Goal: Task Accomplishment & Management: Manage account settings

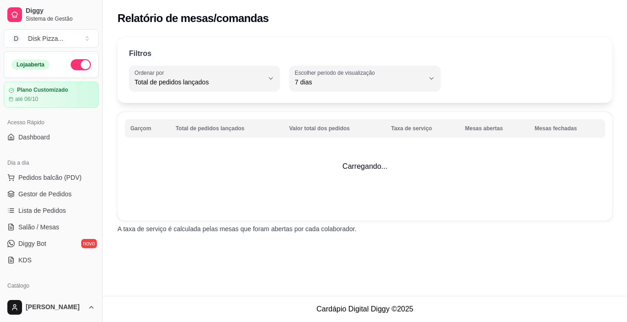
select select "TOTAL_OF_ORDERS"
select select "7"
click at [41, 194] on span "Gestor de Pedidos" at bounding box center [44, 194] width 53 height 9
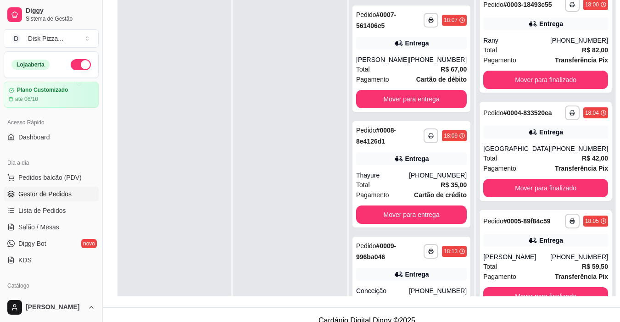
scroll to position [159, 0]
click at [539, 290] on button "Mover para finalizado" at bounding box center [545, 297] width 121 height 18
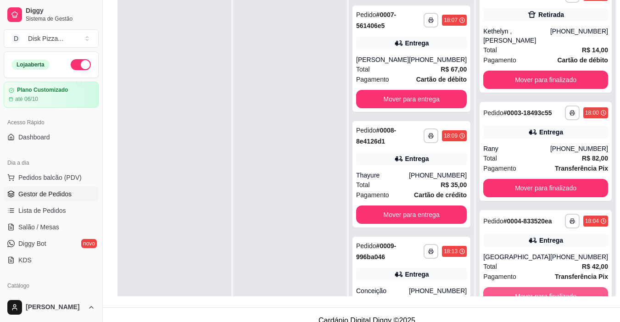
scroll to position [43, 0]
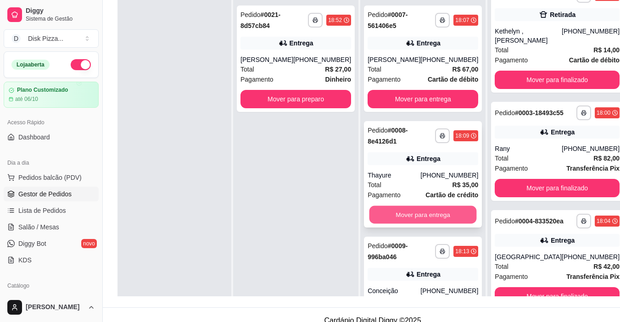
click at [382, 209] on button "Mover para entrega" at bounding box center [423, 215] width 107 height 18
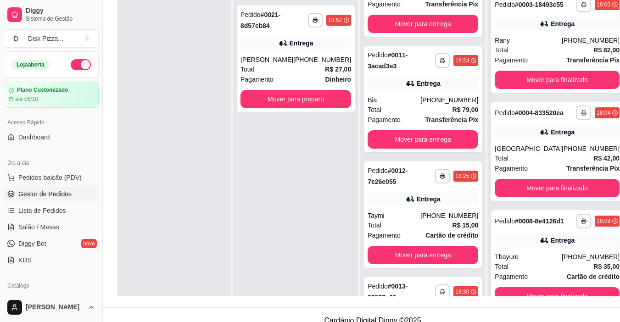
scroll to position [325, 0]
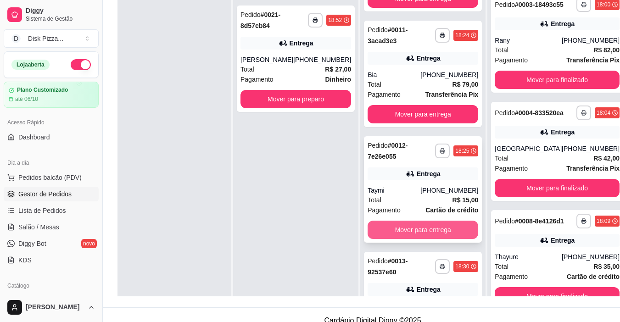
click at [402, 234] on button "Mover para entrega" at bounding box center [423, 230] width 111 height 18
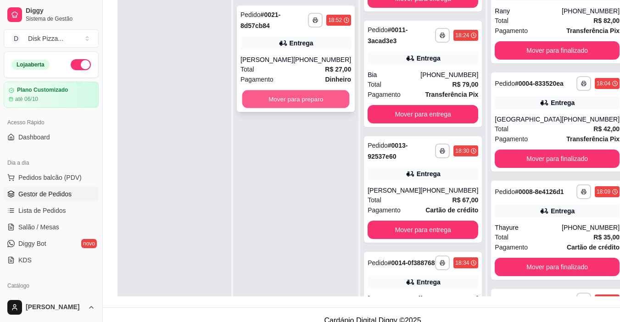
click at [289, 95] on button "Mover para preparo" at bounding box center [295, 99] width 107 height 18
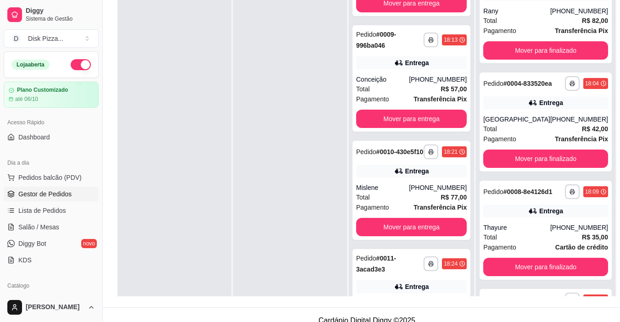
scroll to position [0, 0]
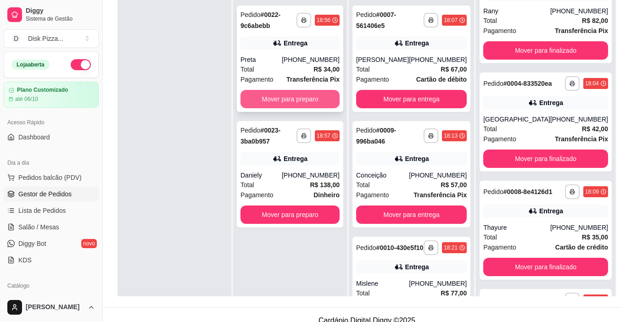
click at [265, 97] on button "Mover para preparo" at bounding box center [290, 99] width 99 height 18
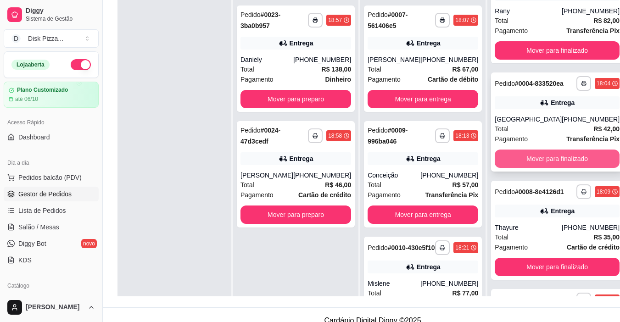
click at [499, 168] on button "Mover para finalizado" at bounding box center [557, 159] width 125 height 18
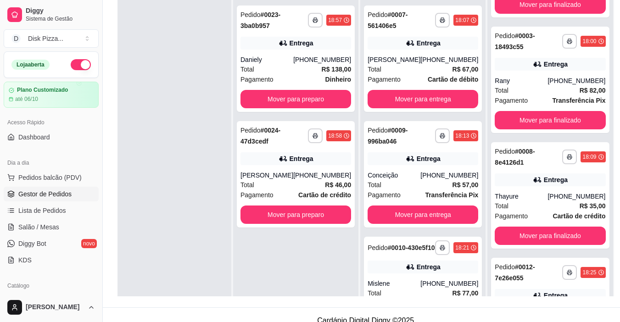
scroll to position [85, 0]
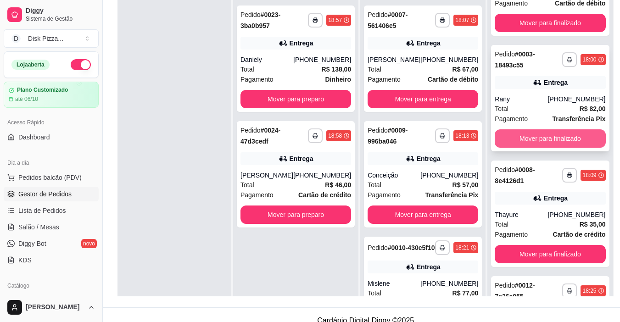
click at [537, 139] on button "Mover para finalizado" at bounding box center [550, 138] width 111 height 18
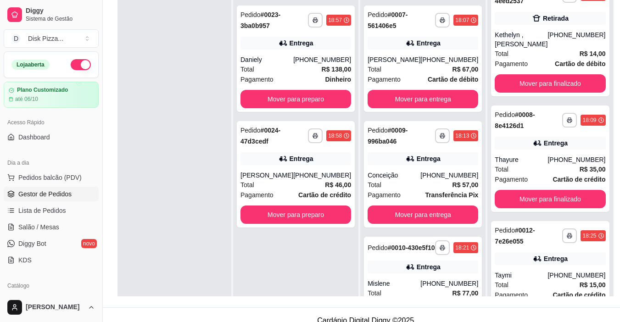
scroll to position [0, 0]
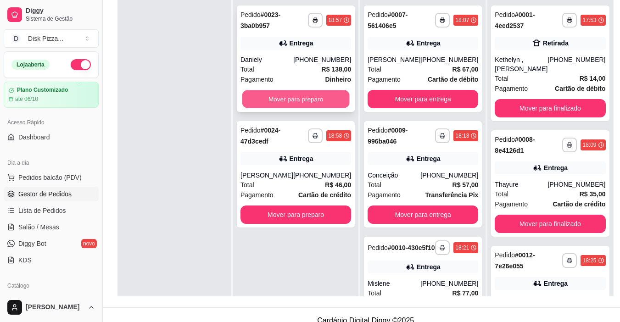
click at [277, 96] on button "Mover para preparo" at bounding box center [295, 99] width 107 height 18
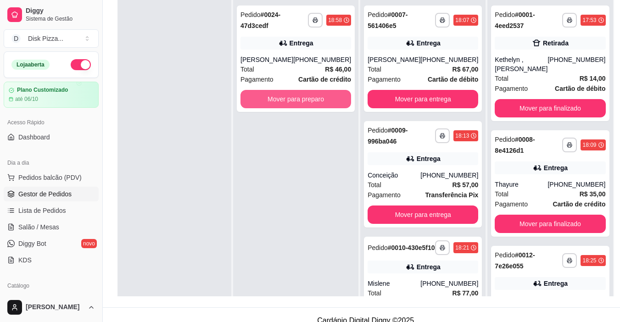
click at [277, 96] on button "Mover para preparo" at bounding box center [296, 99] width 111 height 18
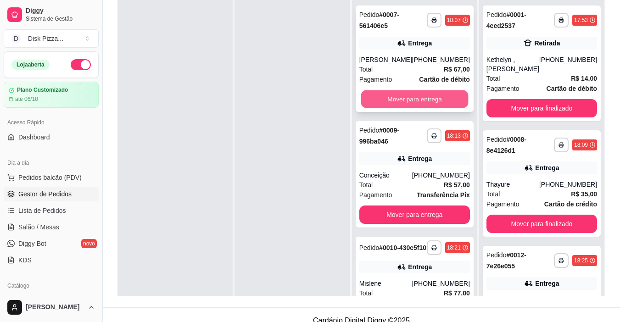
click at [396, 97] on button "Mover para entrega" at bounding box center [414, 99] width 107 height 18
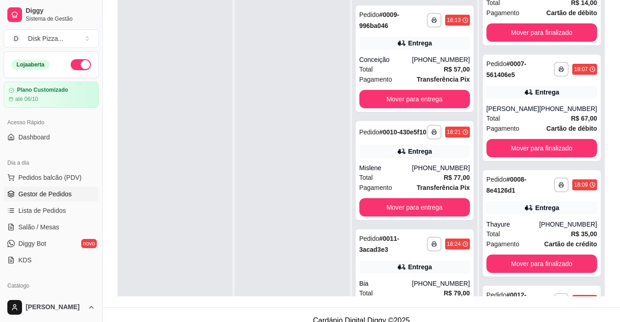
scroll to position [67, 0]
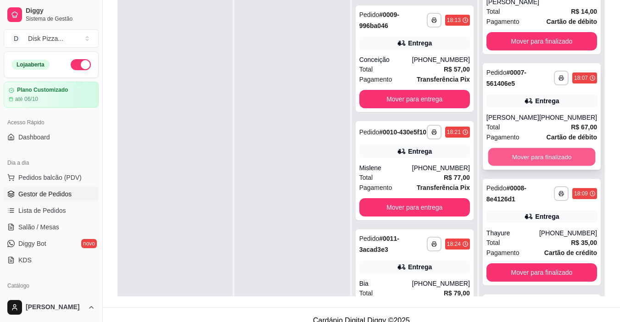
click at [534, 156] on button "Mover para finalizado" at bounding box center [541, 157] width 107 height 18
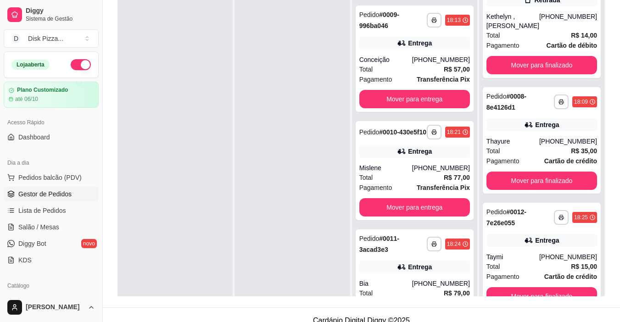
scroll to position [43, 0]
click at [444, 98] on button "Mover para entrega" at bounding box center [415, 99] width 111 height 18
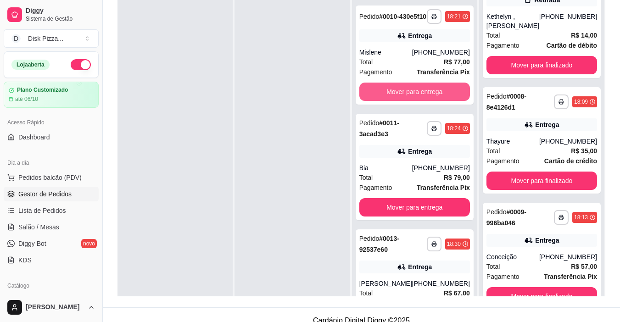
scroll to position [67, 0]
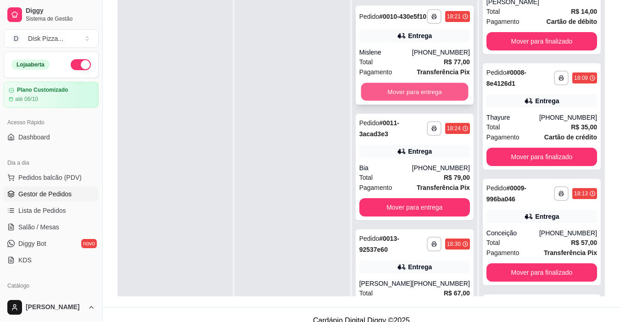
click at [404, 98] on button "Mover para entrega" at bounding box center [414, 92] width 107 height 18
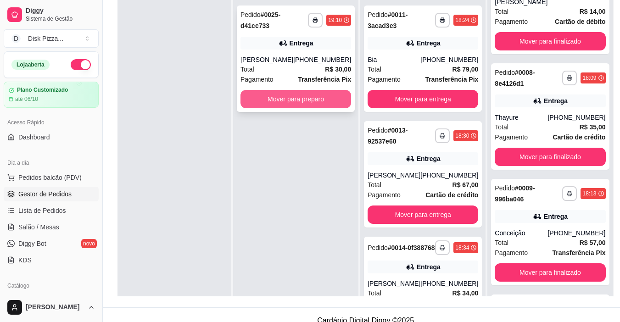
click at [328, 103] on button "Mover para preparo" at bounding box center [296, 99] width 111 height 18
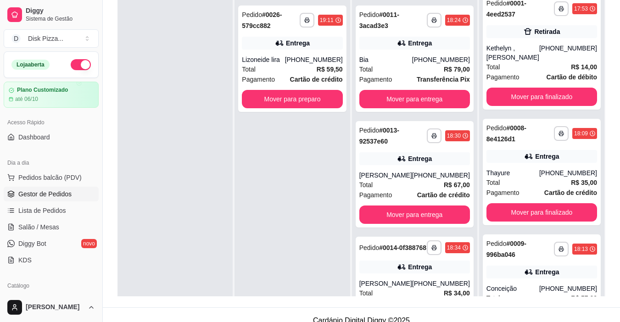
scroll to position [0, 0]
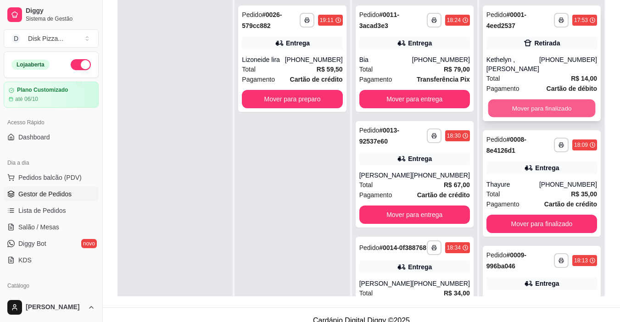
click at [520, 102] on button "Mover para finalizado" at bounding box center [541, 109] width 107 height 18
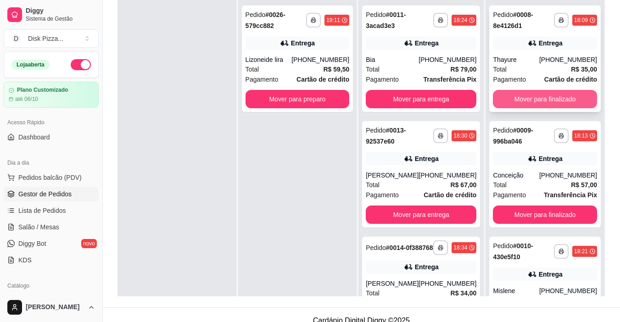
click at [520, 97] on button "Mover para finalizado" at bounding box center [545, 99] width 104 height 18
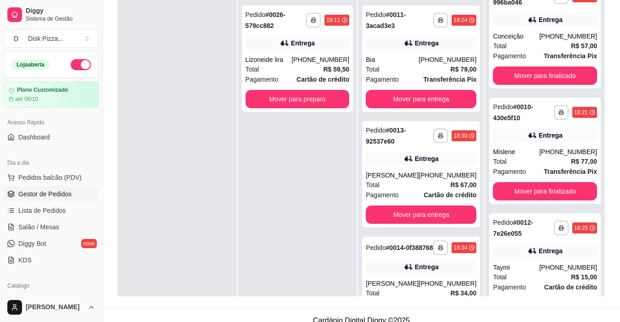
scroll to position [34, 0]
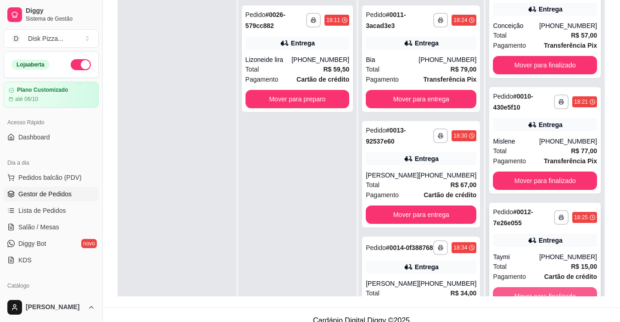
click at [552, 289] on button "Mover para finalizado" at bounding box center [545, 296] width 104 height 18
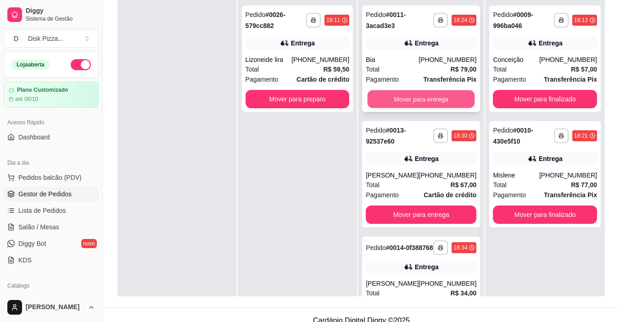
click at [412, 93] on button "Mover para entrega" at bounding box center [421, 99] width 107 height 18
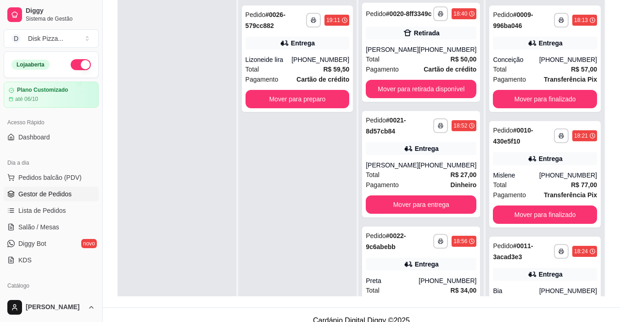
scroll to position [805, 0]
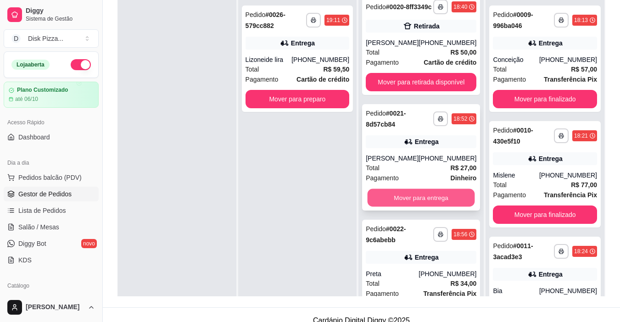
click at [429, 207] on button "Mover para entrega" at bounding box center [421, 198] width 107 height 18
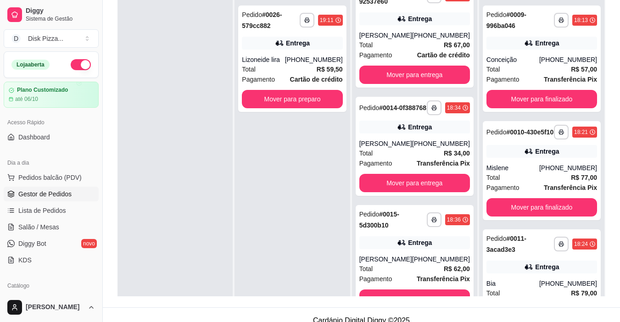
scroll to position [0, 0]
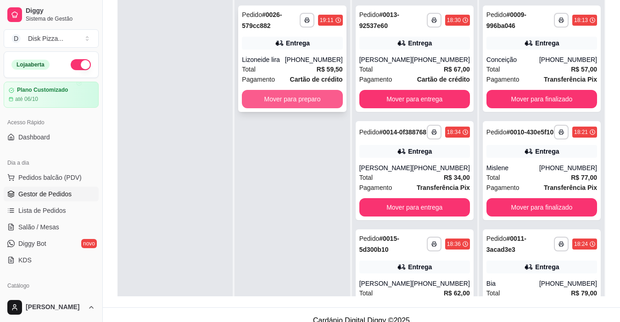
click at [310, 99] on button "Mover para preparo" at bounding box center [292, 99] width 101 height 18
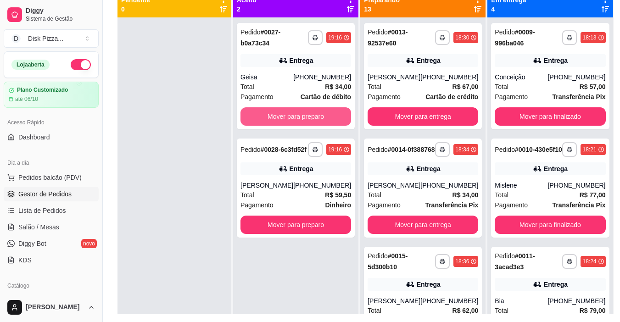
click at [310, 99] on div "**********" at bounding box center [296, 76] width 118 height 107
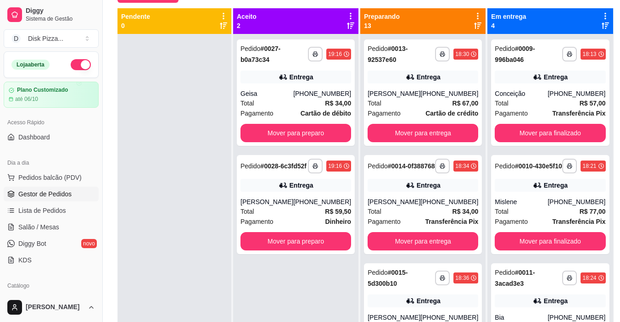
scroll to position [101, 0]
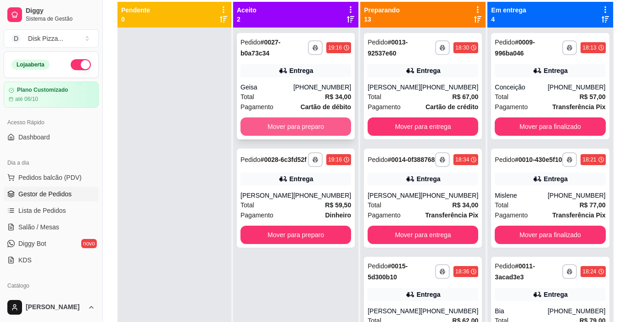
click at [315, 124] on button "Mover para preparo" at bounding box center [296, 127] width 111 height 18
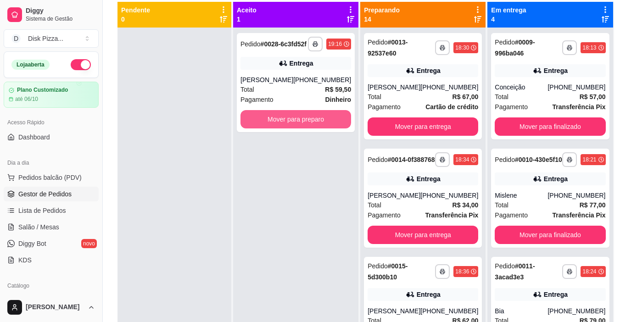
click at [315, 124] on button "Mover para preparo" at bounding box center [296, 119] width 111 height 18
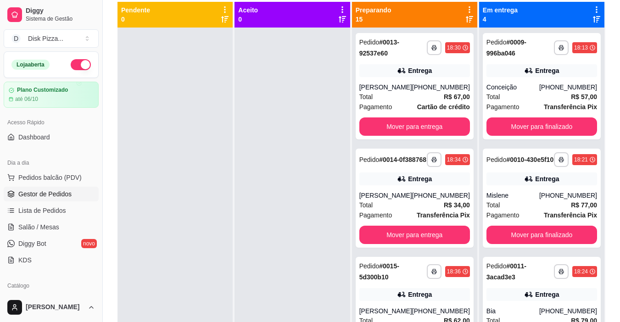
scroll to position [119, 0]
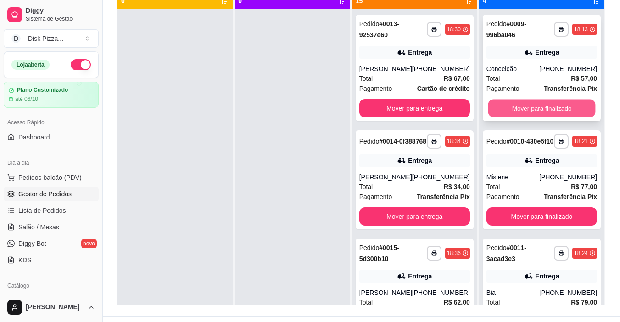
click at [509, 105] on button "Mover para finalizado" at bounding box center [541, 109] width 107 height 18
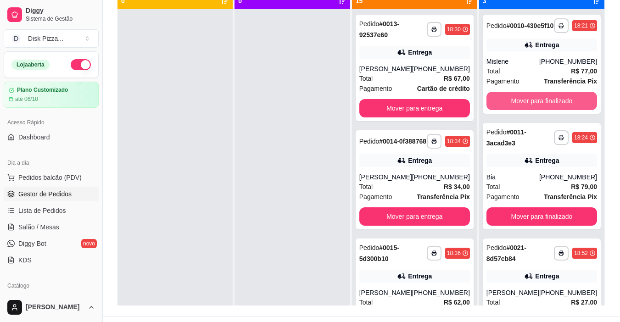
click at [506, 105] on button "Mover para finalizado" at bounding box center [542, 101] width 111 height 18
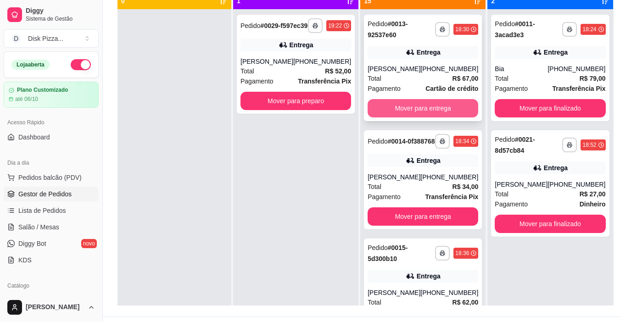
click at [434, 103] on button "Mover para entrega" at bounding box center [423, 108] width 111 height 18
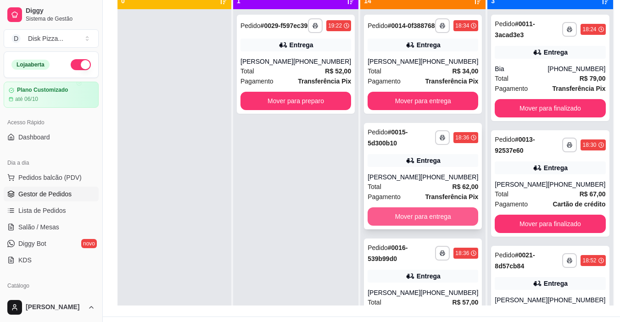
click at [412, 220] on button "Mover para entrega" at bounding box center [423, 217] width 111 height 18
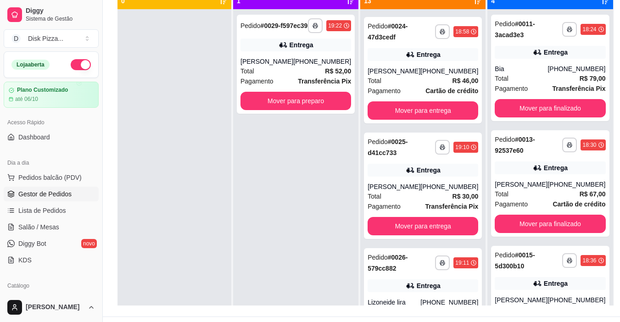
scroll to position [904, 0]
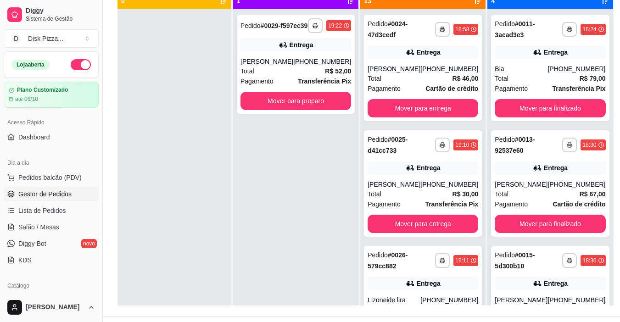
click at [488, 240] on div "**********" at bounding box center [550, 170] width 125 height 322
click at [429, 233] on button "Mover para entrega" at bounding box center [423, 224] width 111 height 18
click at [297, 110] on button "Mover para preparo" at bounding box center [296, 101] width 111 height 18
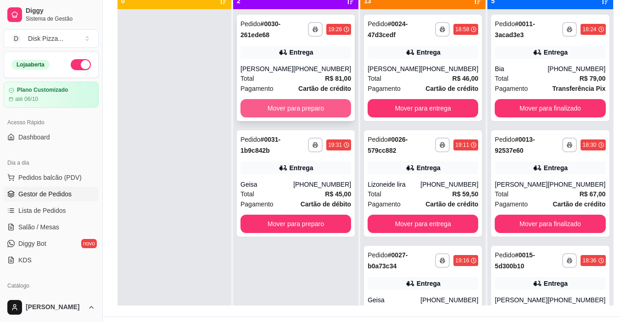
click at [297, 104] on button "Mover para preparo" at bounding box center [296, 108] width 111 height 18
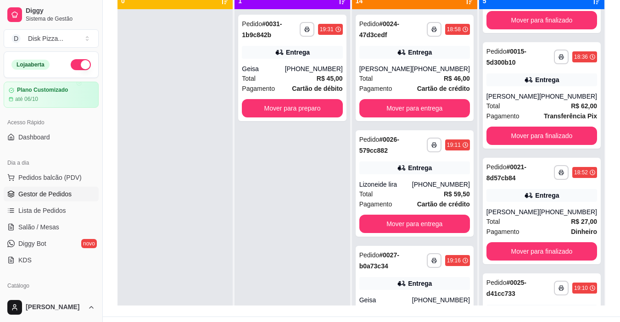
scroll to position [275, 0]
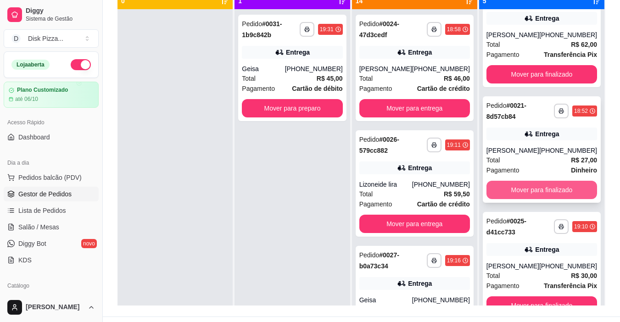
click at [527, 181] on button "Mover para finalizado" at bounding box center [542, 190] width 111 height 18
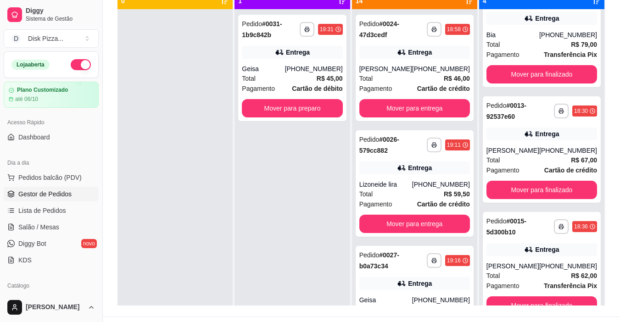
scroll to position [0, 0]
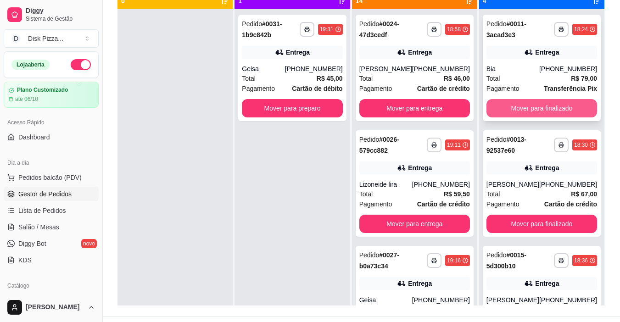
click at [531, 102] on button "Mover para finalizado" at bounding box center [542, 108] width 111 height 18
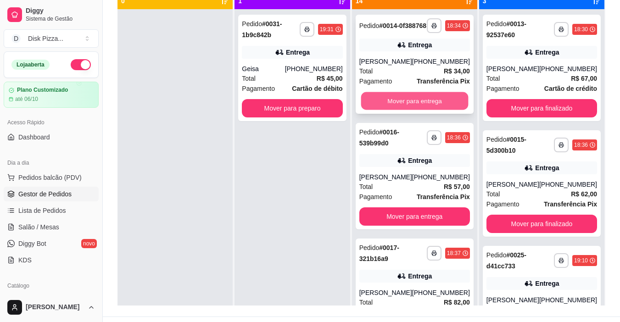
click at [424, 102] on button "Mover para entrega" at bounding box center [414, 101] width 107 height 18
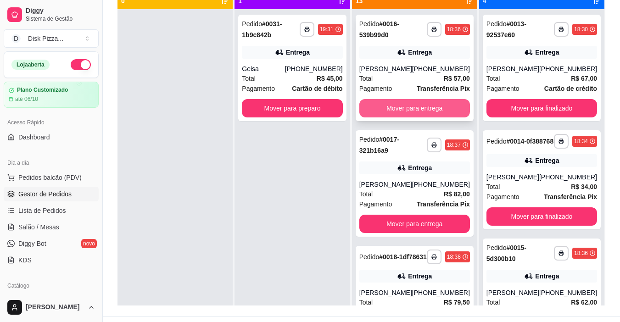
click at [420, 114] on button "Mover para entrega" at bounding box center [415, 108] width 111 height 18
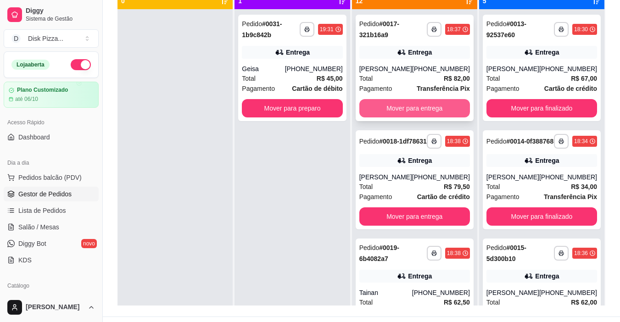
click at [421, 104] on button "Mover para entrega" at bounding box center [415, 108] width 111 height 18
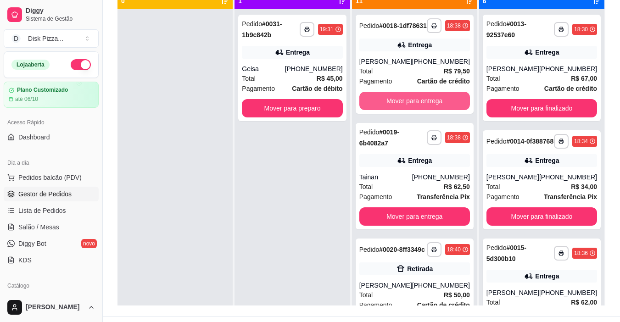
click at [421, 104] on button "Mover para entrega" at bounding box center [415, 101] width 111 height 18
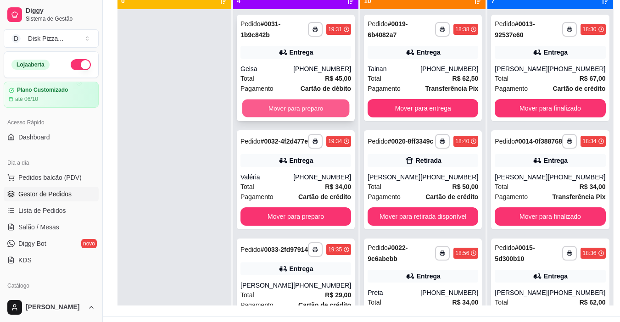
click at [311, 108] on button "Mover para preparo" at bounding box center [295, 109] width 107 height 18
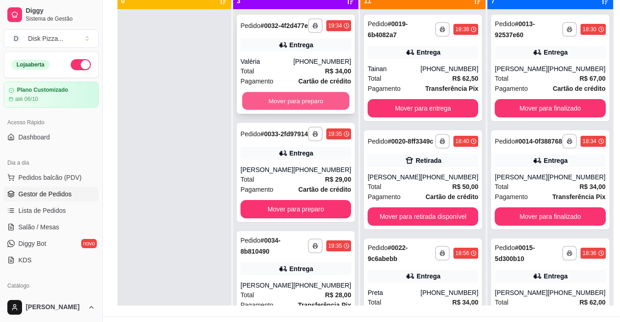
click at [311, 106] on button "Mover para preparo" at bounding box center [295, 101] width 107 height 18
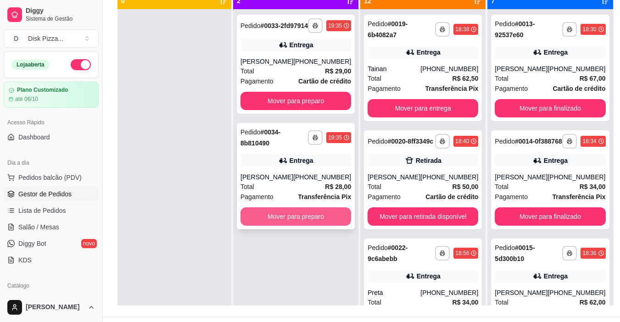
click at [293, 223] on button "Mover para preparo" at bounding box center [296, 217] width 111 height 18
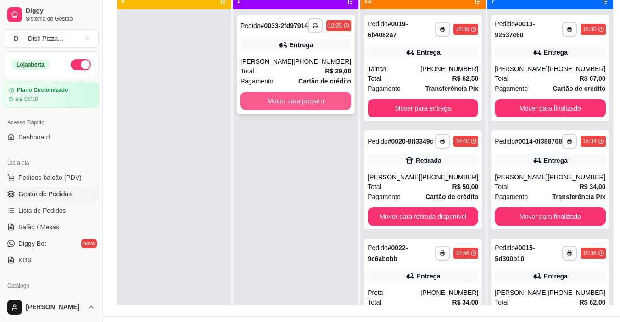
click at [303, 108] on button "Mover para preparo" at bounding box center [296, 101] width 111 height 18
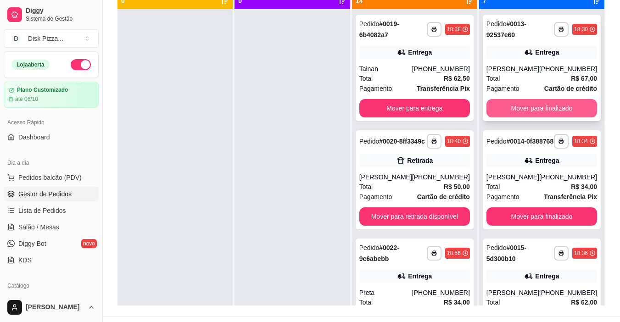
click at [508, 104] on button "Mover para finalizado" at bounding box center [542, 108] width 111 height 18
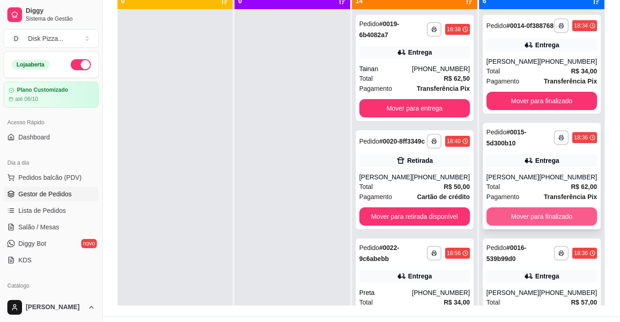
click at [516, 221] on button "Mover para finalizado" at bounding box center [542, 217] width 111 height 18
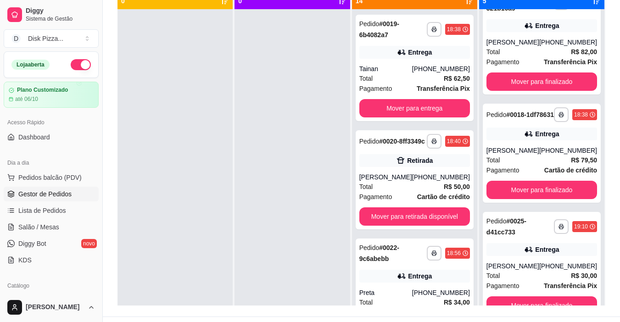
scroll to position [284, 0]
click at [566, 298] on button "Mover para finalizado" at bounding box center [541, 306] width 107 height 18
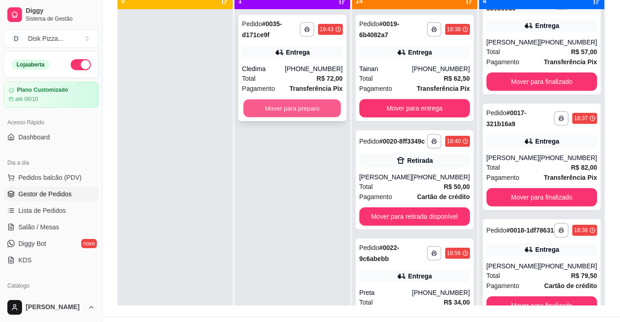
click at [277, 105] on button "Mover para preparo" at bounding box center [293, 109] width 98 height 18
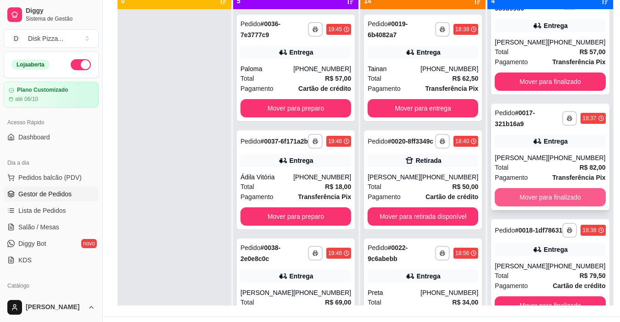
click at [536, 188] on button "Mover para finalizado" at bounding box center [550, 197] width 111 height 18
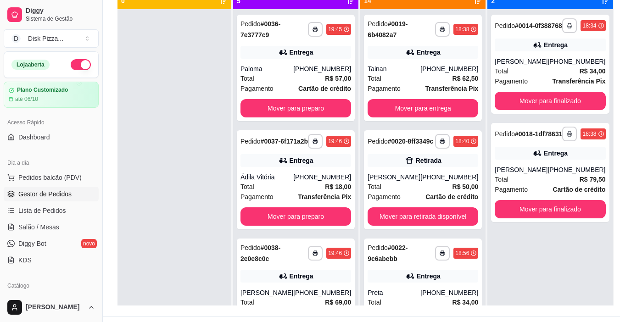
scroll to position [0, 0]
click at [515, 219] on button "Mover para finalizado" at bounding box center [550, 209] width 111 height 18
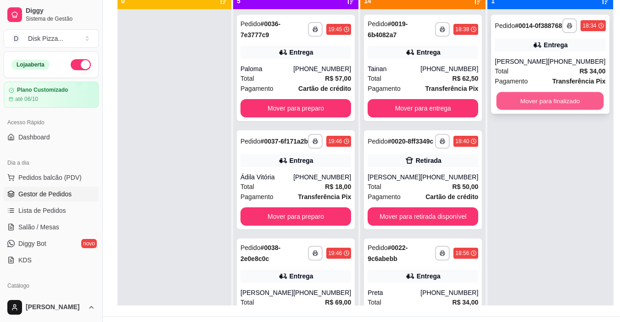
click at [507, 102] on button "Mover para finalizado" at bounding box center [550, 101] width 107 height 18
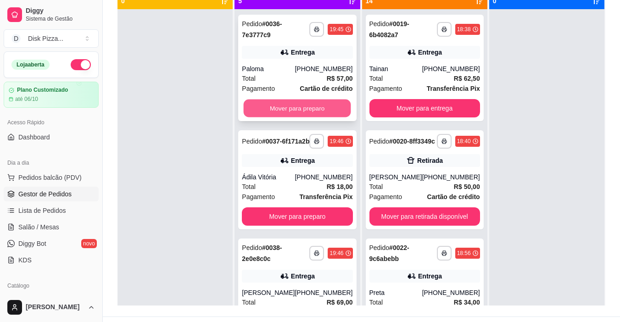
click at [299, 110] on button "Mover para preparo" at bounding box center [297, 109] width 107 height 18
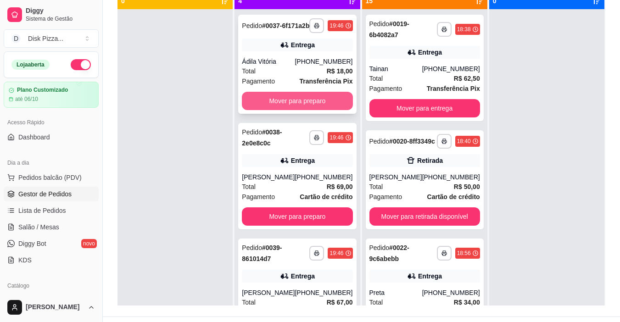
click at [299, 109] on button "Mover para preparo" at bounding box center [297, 101] width 111 height 18
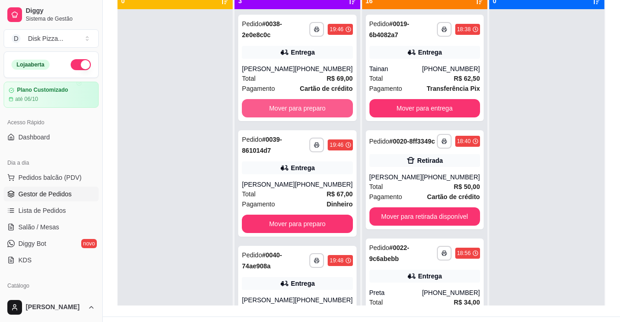
click at [299, 109] on button "Mover para preparo" at bounding box center [297, 108] width 111 height 18
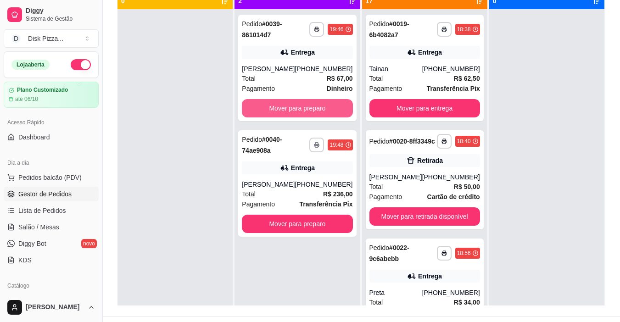
click at [299, 109] on button "Mover para preparo" at bounding box center [297, 108] width 111 height 18
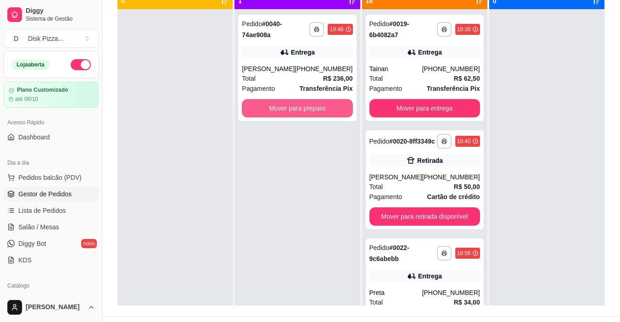
click at [299, 109] on button "Mover para preparo" at bounding box center [297, 108] width 111 height 18
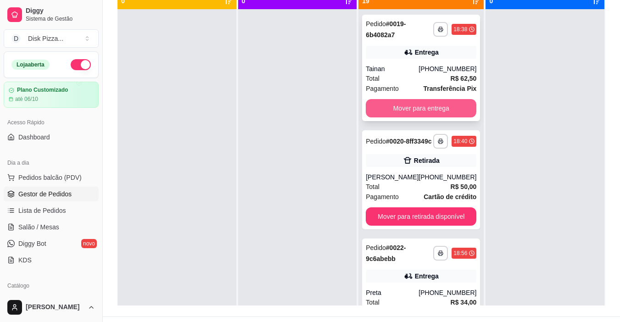
click at [378, 104] on button "Mover para entrega" at bounding box center [421, 108] width 111 height 18
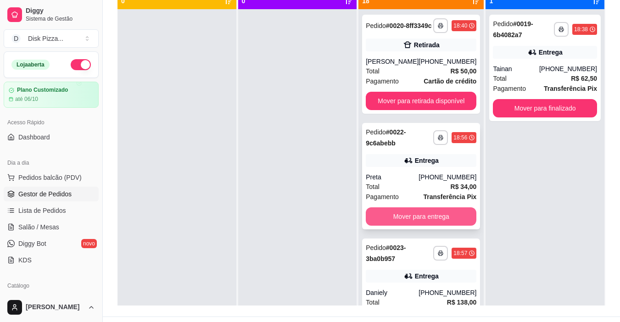
click at [400, 222] on button "Mover para entrega" at bounding box center [421, 217] width 111 height 18
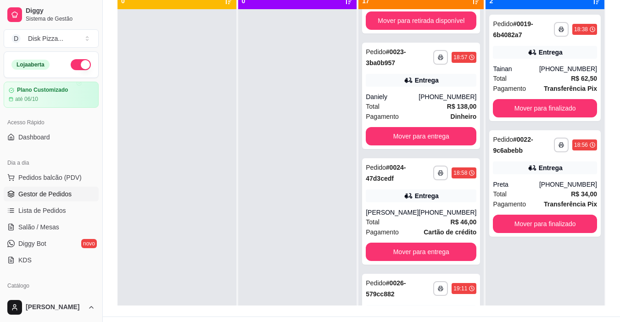
scroll to position [110, 0]
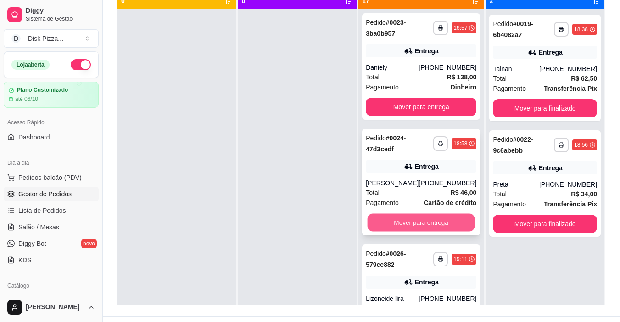
click at [425, 227] on button "Mover para entrega" at bounding box center [421, 223] width 107 height 18
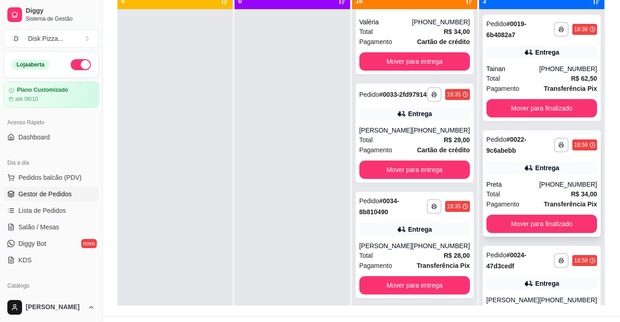
scroll to position [836, 0]
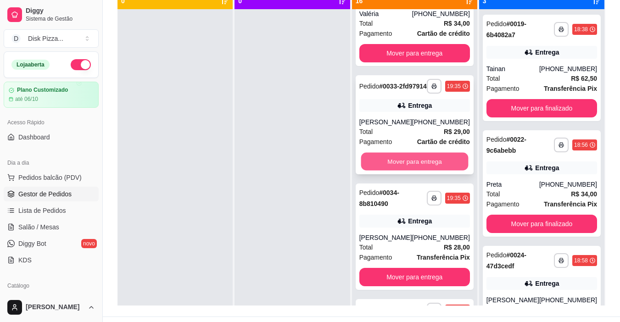
click at [406, 171] on button "Mover para entrega" at bounding box center [414, 162] width 107 height 18
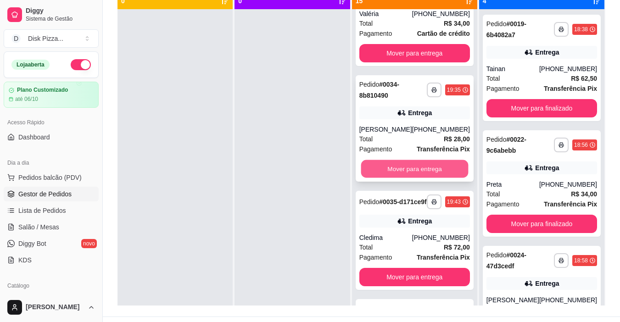
click at [374, 178] on button "Mover para entrega" at bounding box center [414, 169] width 107 height 18
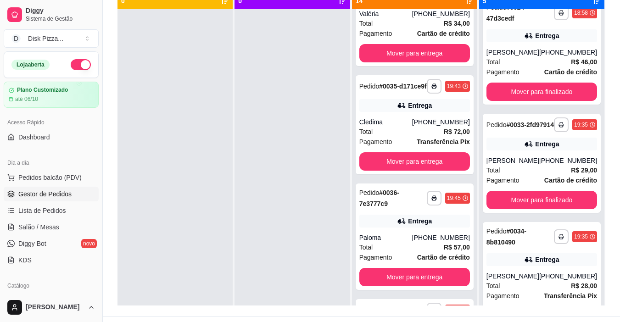
scroll to position [265, 0]
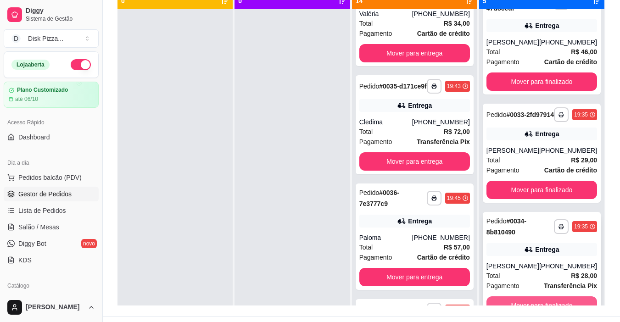
click at [544, 301] on button "Mover para finalizado" at bounding box center [542, 306] width 111 height 18
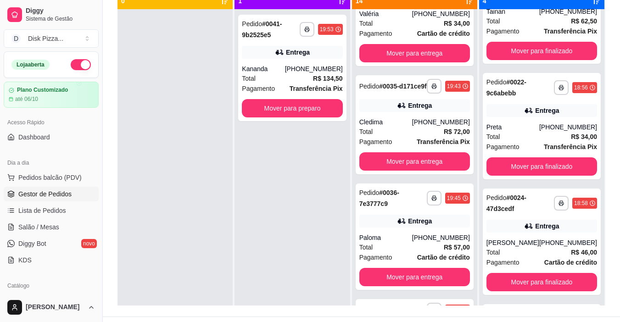
scroll to position [0, 0]
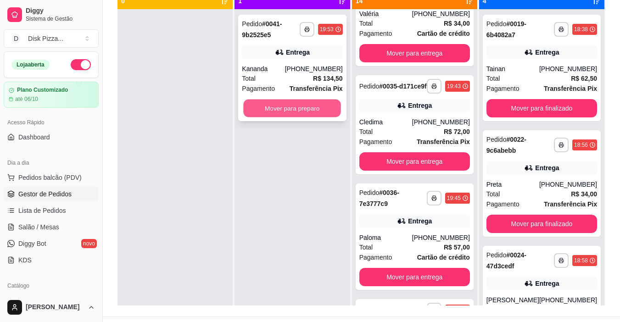
click at [260, 109] on button "Mover para preparo" at bounding box center [293, 109] width 98 height 18
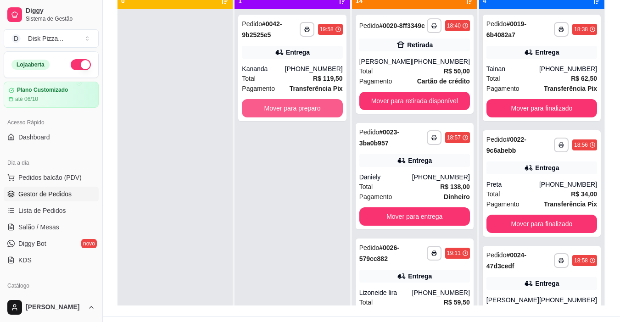
click at [303, 111] on button "Mover para preparo" at bounding box center [292, 108] width 101 height 18
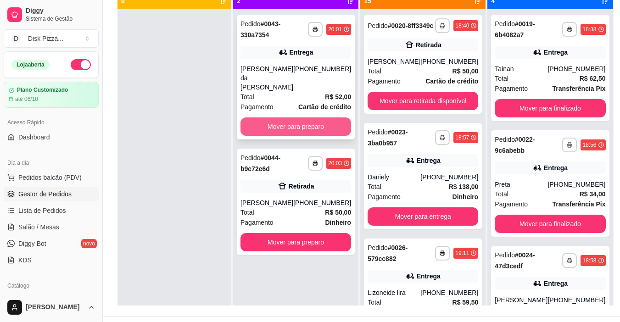
click at [297, 118] on button "Mover para preparo" at bounding box center [296, 127] width 111 height 18
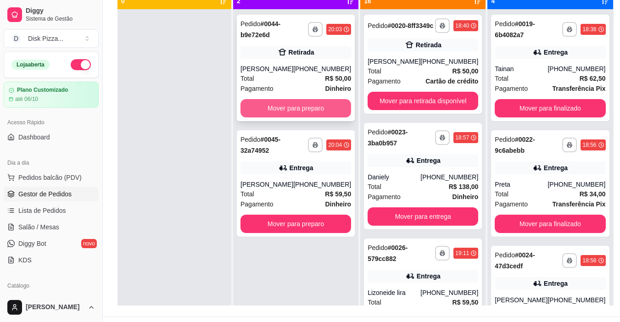
click at [293, 105] on button "Mover para preparo" at bounding box center [296, 108] width 111 height 18
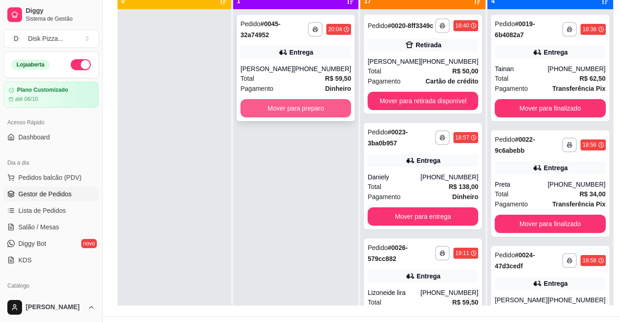
click at [280, 104] on button "Mover para preparo" at bounding box center [296, 108] width 111 height 18
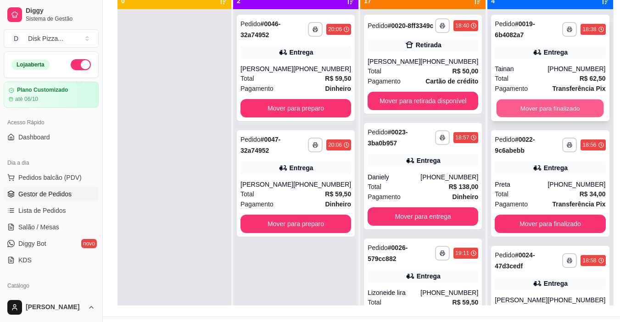
click at [511, 105] on button "Mover para finalizado" at bounding box center [550, 109] width 107 height 18
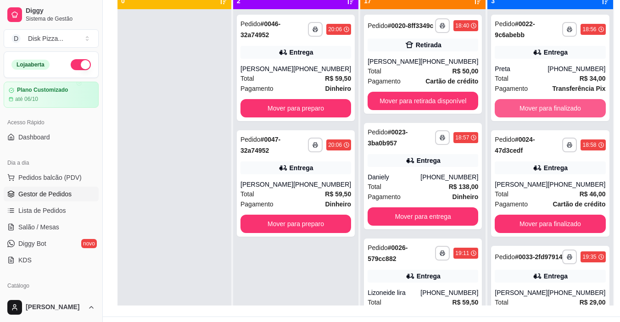
click at [511, 105] on button "Mover para finalizado" at bounding box center [550, 108] width 111 height 18
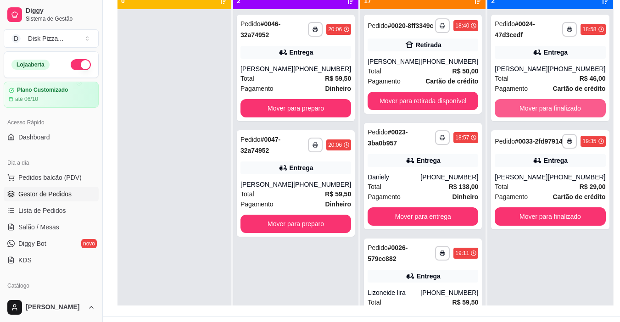
click at [511, 105] on button "Mover para finalizado" at bounding box center [550, 108] width 111 height 18
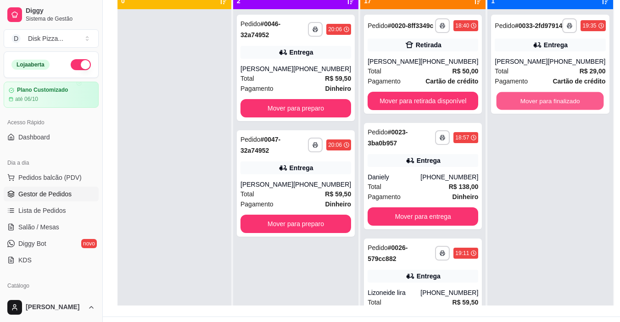
click at [511, 105] on button "Mover para finalizado" at bounding box center [550, 101] width 107 height 18
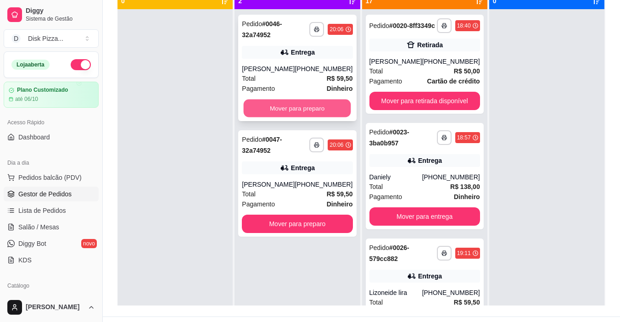
click at [302, 104] on button "Mover para preparo" at bounding box center [297, 109] width 107 height 18
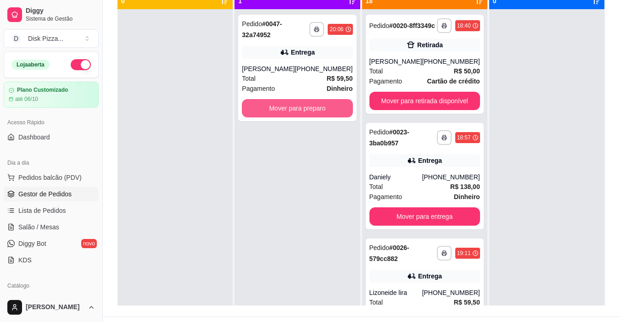
click at [302, 104] on button "Mover para preparo" at bounding box center [297, 108] width 111 height 18
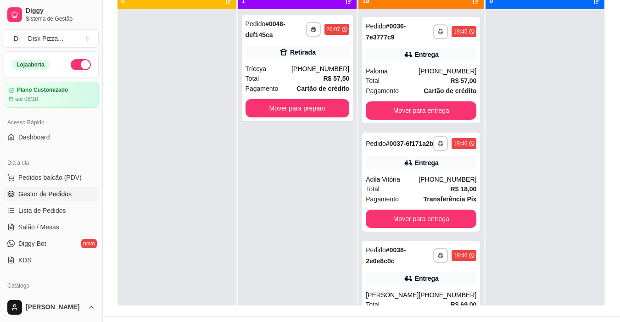
scroll to position [1025, 0]
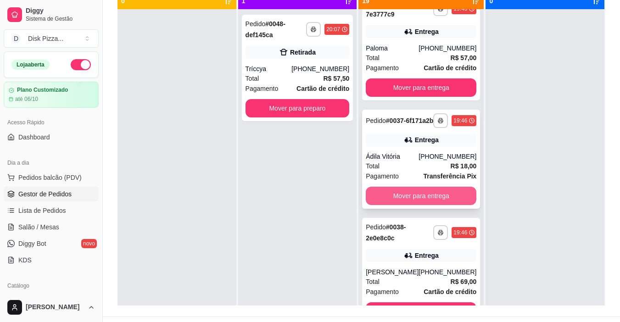
click at [401, 205] on button "Mover para entrega" at bounding box center [421, 196] width 111 height 18
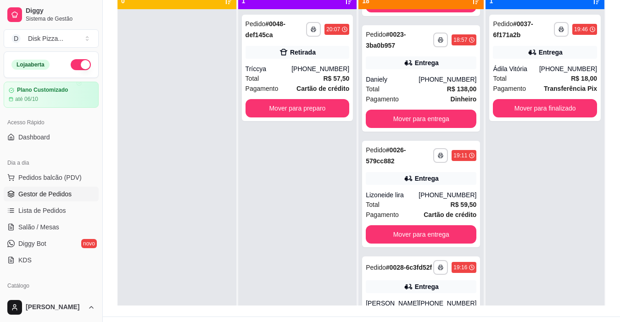
scroll to position [132, 0]
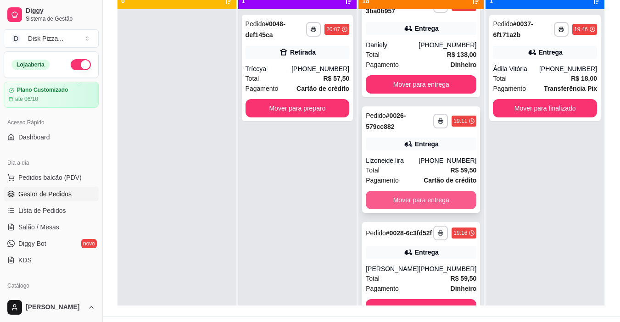
click at [402, 207] on button "Mover para entrega" at bounding box center [421, 200] width 111 height 18
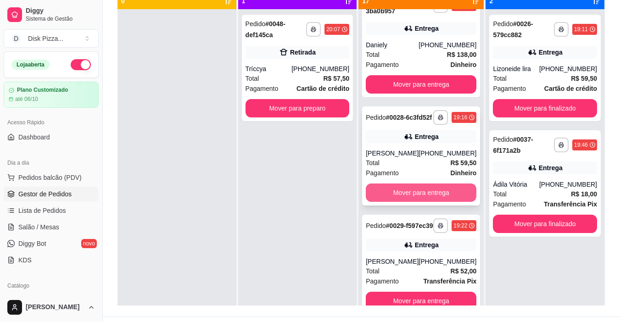
click at [403, 202] on button "Mover para entrega" at bounding box center [421, 193] width 111 height 18
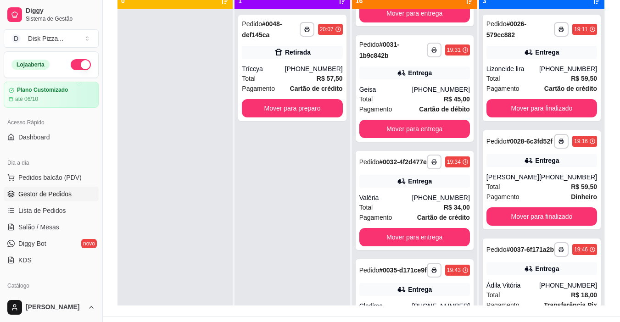
scroll to position [385, 0]
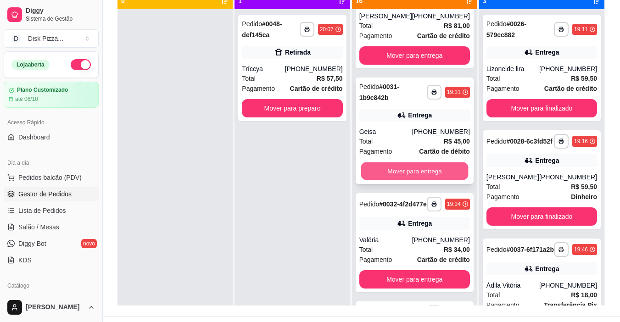
click at [413, 180] on button "Mover para entrega" at bounding box center [414, 172] width 107 height 18
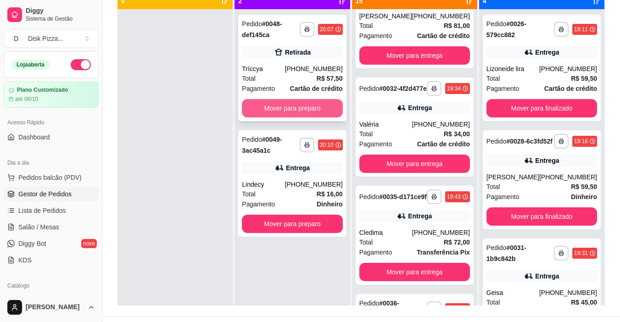
click at [295, 105] on button "Mover para preparo" at bounding box center [292, 108] width 101 height 18
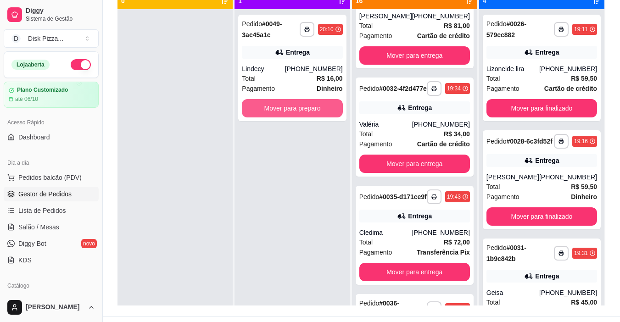
click at [295, 105] on button "Mover para preparo" at bounding box center [292, 108] width 101 height 18
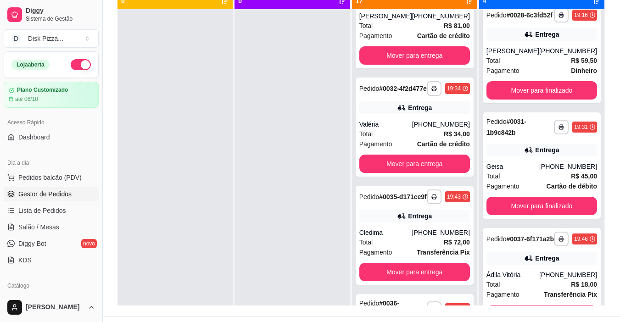
scroll to position [150, 0]
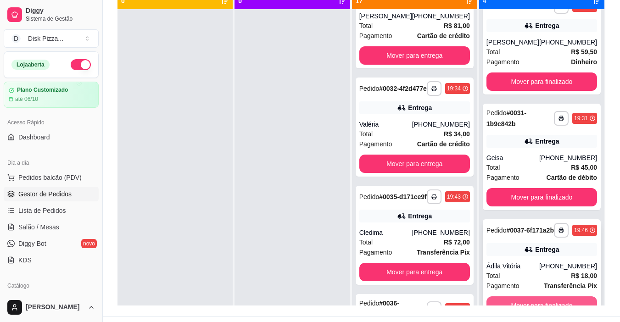
click at [547, 301] on button "Mover para finalizado" at bounding box center [542, 306] width 111 height 18
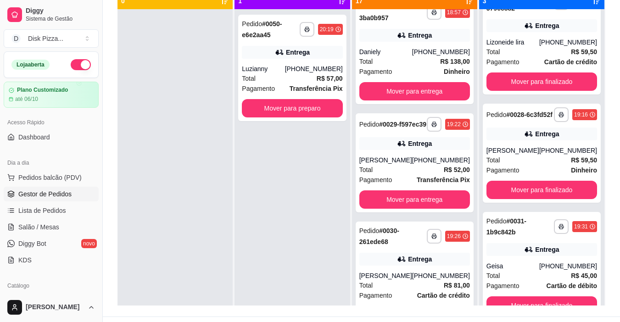
scroll to position [137, 0]
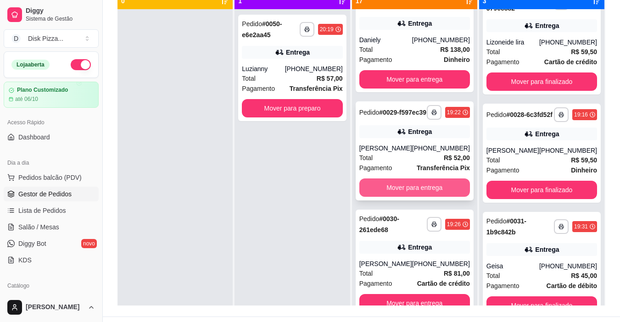
click at [404, 197] on button "Mover para entrega" at bounding box center [415, 188] width 111 height 18
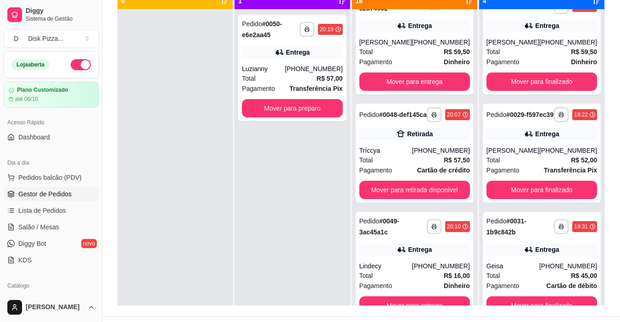
scroll to position [1548, 0]
click at [416, 299] on button "Mover para entrega" at bounding box center [415, 306] width 111 height 18
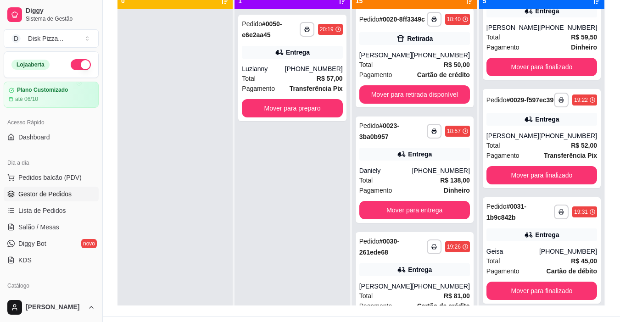
scroll to position [0, 0]
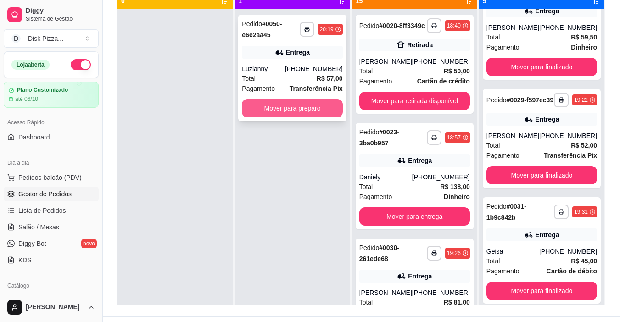
click at [300, 104] on button "Mover para preparo" at bounding box center [292, 108] width 101 height 18
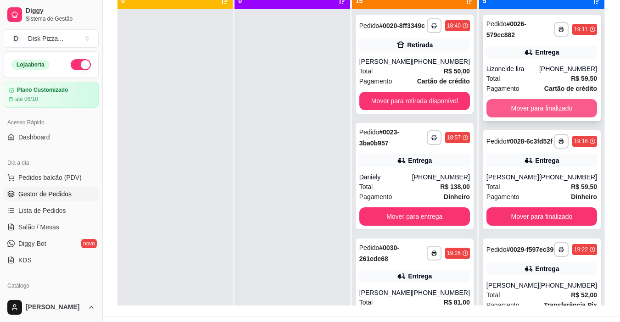
click at [519, 104] on button "Mover para finalizado" at bounding box center [542, 108] width 111 height 18
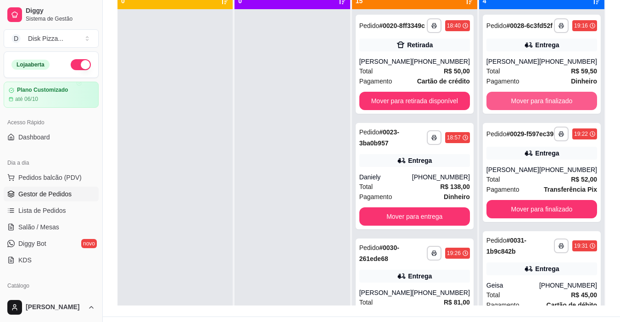
click at [519, 104] on button "Mover para finalizado" at bounding box center [542, 101] width 111 height 18
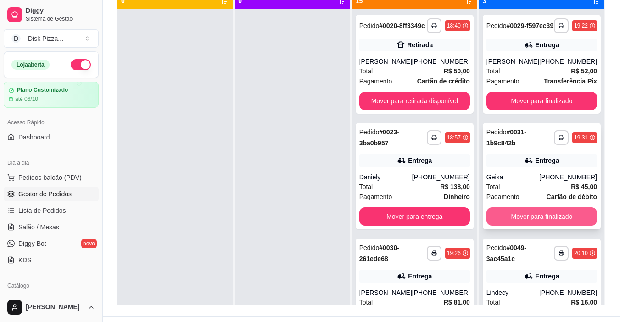
click at [532, 226] on button "Mover para finalizado" at bounding box center [542, 217] width 111 height 18
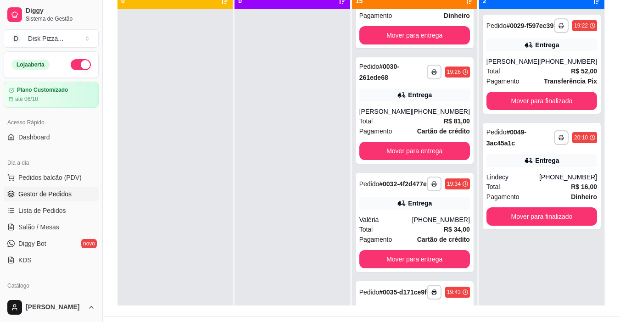
scroll to position [211, 0]
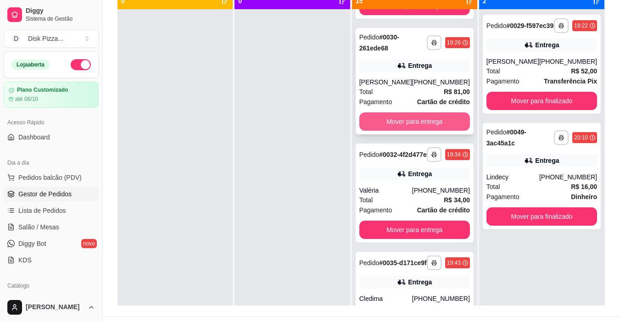
click at [401, 128] on button "Mover para entrega" at bounding box center [415, 122] width 111 height 18
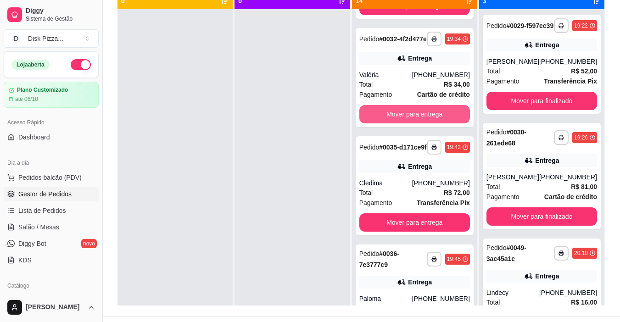
click at [401, 124] on button "Mover para entrega" at bounding box center [415, 114] width 111 height 18
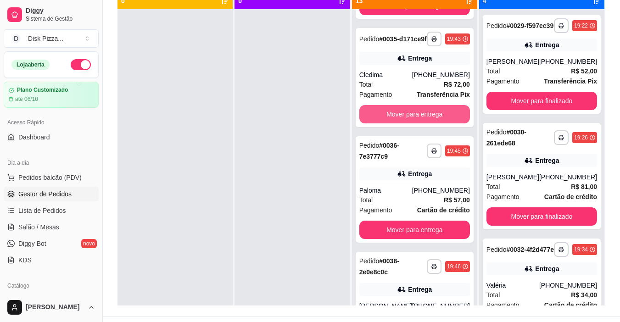
click at [401, 124] on button "Mover para entrega" at bounding box center [415, 114] width 111 height 18
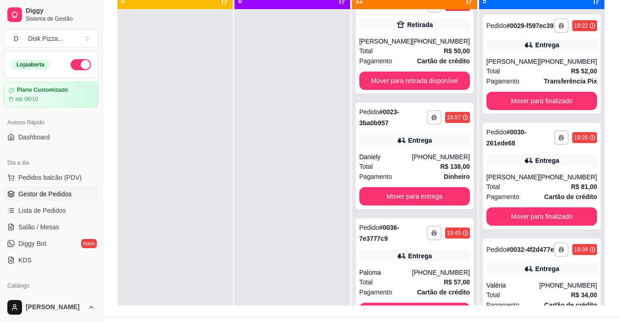
scroll to position [2, 0]
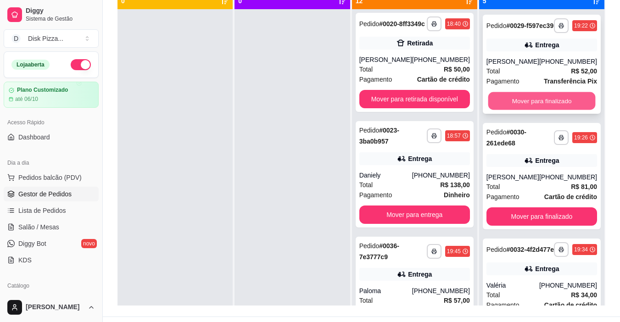
click at [502, 110] on button "Mover para finalizado" at bounding box center [541, 101] width 107 height 18
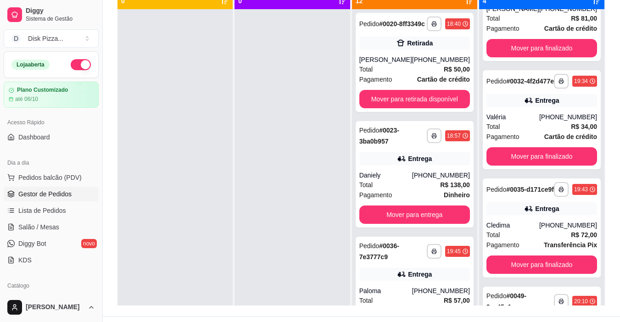
scroll to position [150, 0]
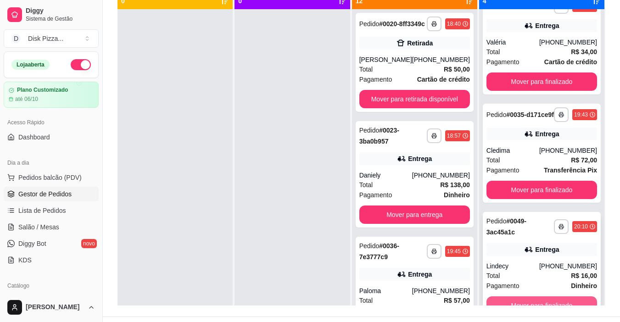
click at [535, 299] on button "Mover para finalizado" at bounding box center [542, 306] width 111 height 18
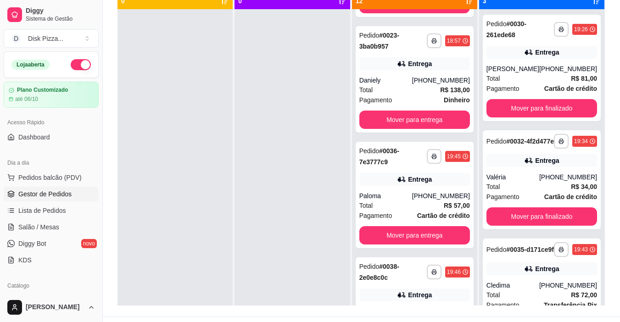
scroll to position [107, 0]
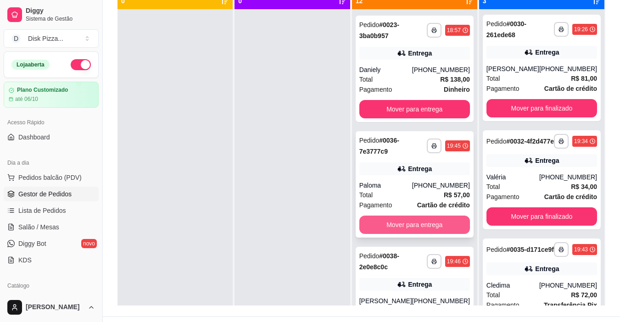
click at [395, 233] on button "Mover para entrega" at bounding box center [415, 225] width 111 height 18
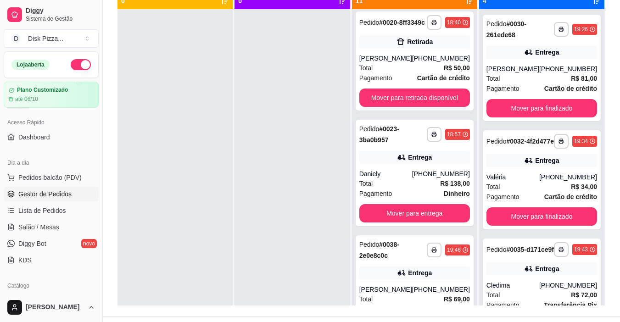
scroll to position [0, 0]
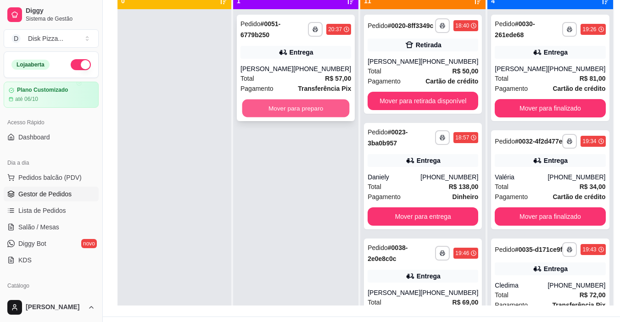
click at [302, 105] on button "Mover para preparo" at bounding box center [295, 109] width 107 height 18
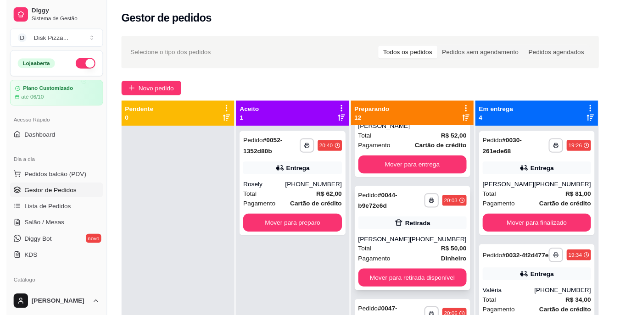
scroll to position [781, 0]
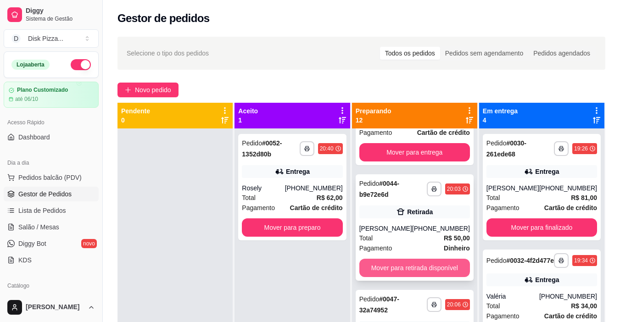
click at [409, 267] on button "Mover para retirada disponível" at bounding box center [415, 268] width 111 height 18
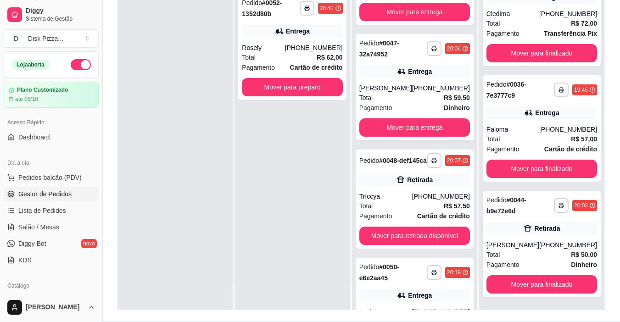
scroll to position [140, 0]
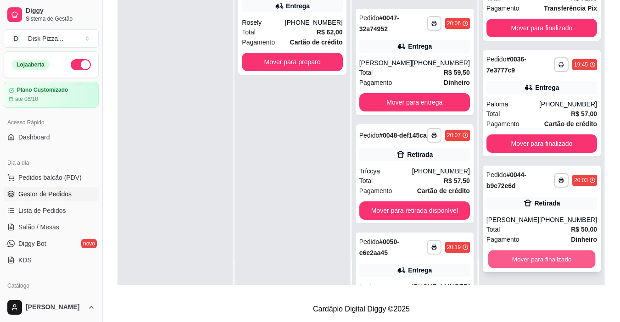
click at [520, 257] on button "Mover para finalizado" at bounding box center [541, 260] width 107 height 18
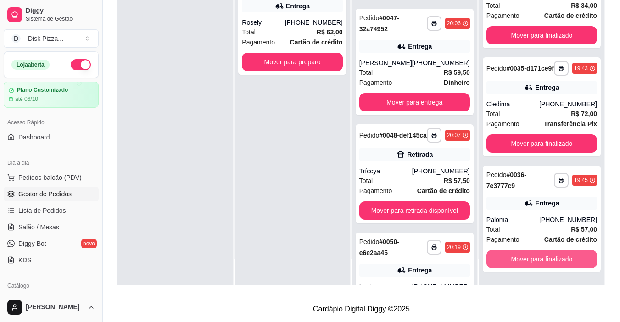
scroll to position [150, 0]
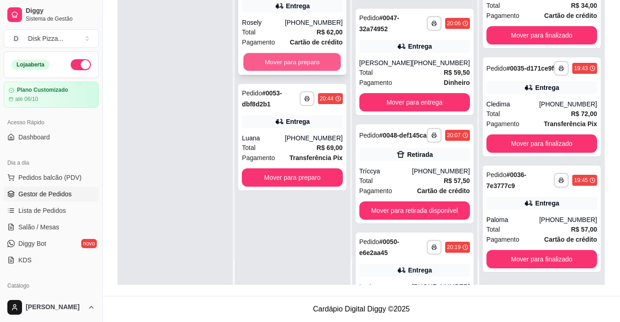
click at [280, 58] on button "Mover para preparo" at bounding box center [293, 62] width 98 height 18
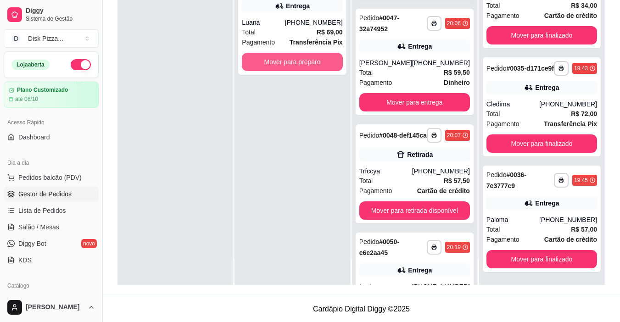
click at [280, 58] on button "Mover para preparo" at bounding box center [292, 62] width 101 height 18
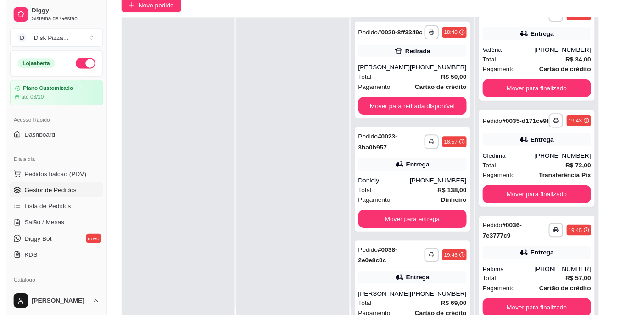
scroll to position [0, 0]
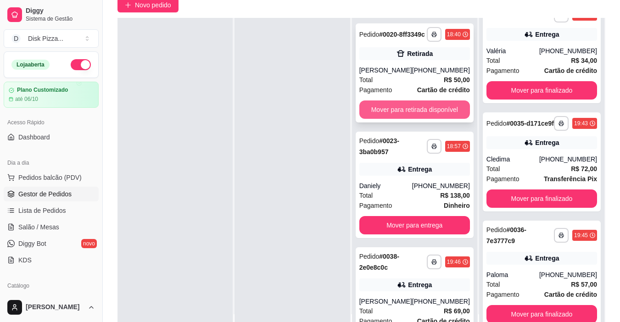
click at [387, 114] on button "Mover para retirada disponível" at bounding box center [415, 110] width 111 height 18
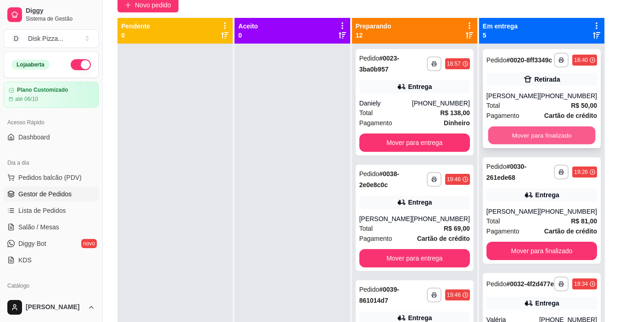
click at [506, 141] on button "Mover para finalizado" at bounding box center [541, 136] width 107 height 18
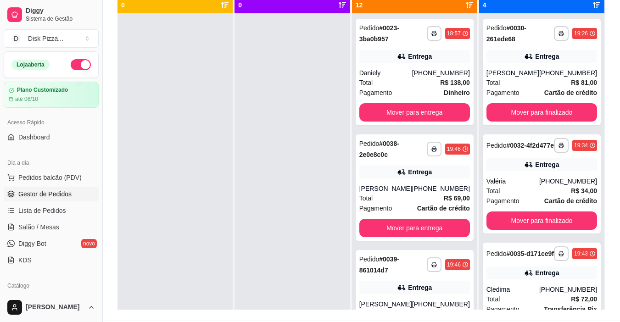
scroll to position [122, 0]
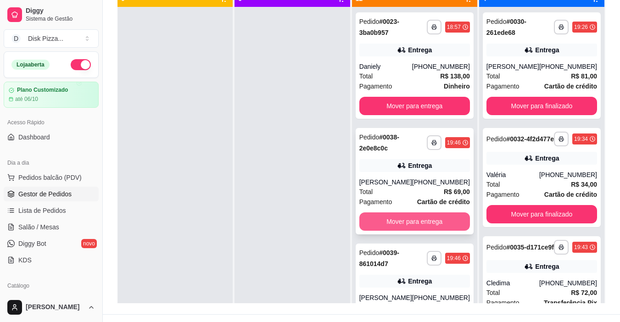
click at [411, 221] on button "Mover para entrega" at bounding box center [415, 222] width 111 height 18
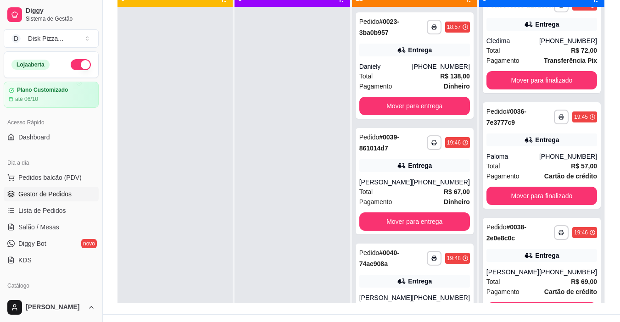
scroll to position [265, 0]
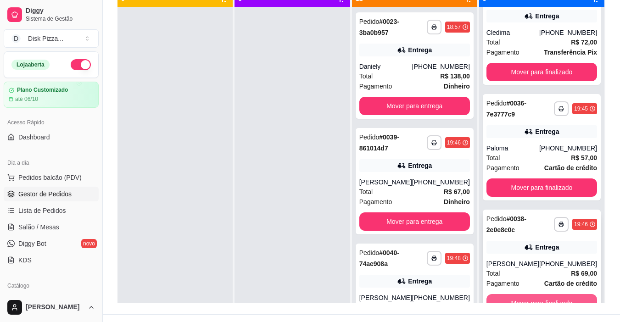
click at [550, 298] on button "Mover para finalizado" at bounding box center [542, 303] width 111 height 18
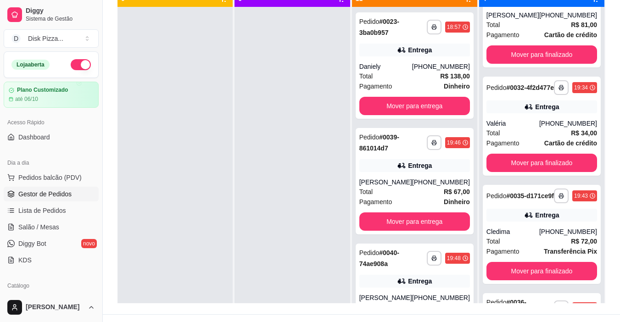
scroll to position [0, 0]
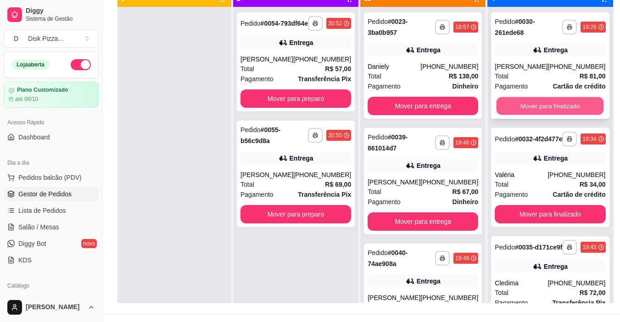
click at [505, 99] on button "Mover para finalizado" at bounding box center [550, 106] width 107 height 18
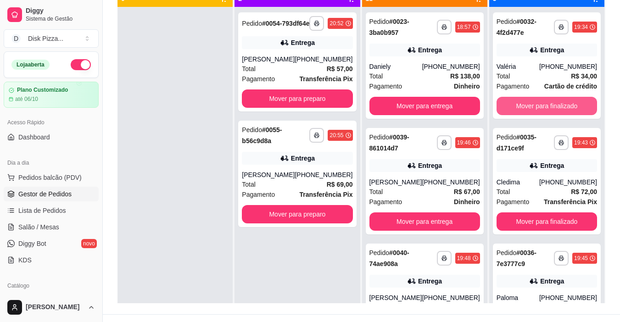
click at [505, 99] on button "Mover para finalizado" at bounding box center [547, 106] width 101 height 18
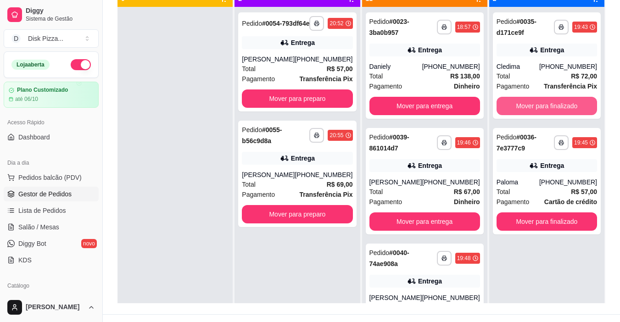
click at [505, 99] on button "Mover para finalizado" at bounding box center [547, 106] width 101 height 18
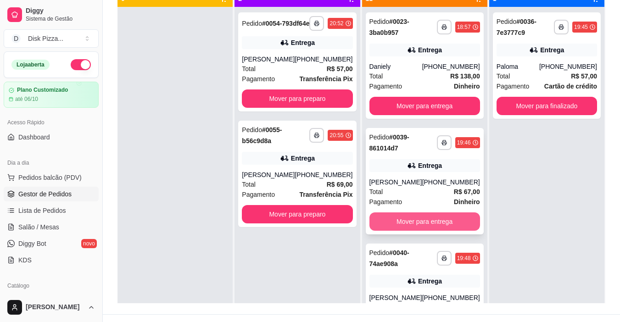
click at [395, 221] on button "Mover para entrega" at bounding box center [425, 222] width 111 height 18
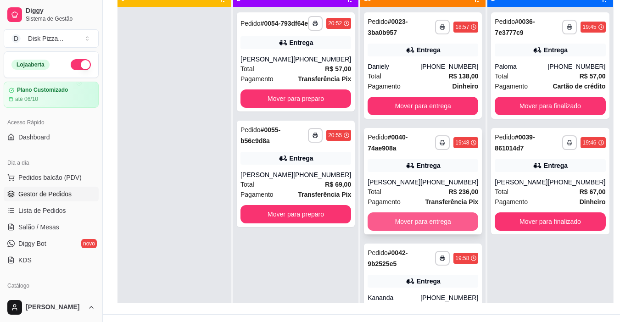
click at [397, 218] on button "Mover para entrega" at bounding box center [423, 222] width 111 height 18
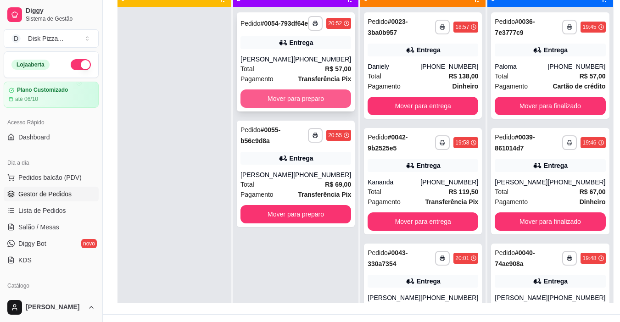
click at [281, 101] on button "Mover para preparo" at bounding box center [296, 99] width 111 height 18
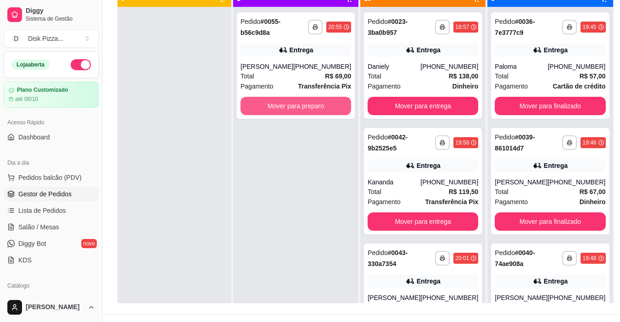
click at [281, 101] on button "Mover para preparo" at bounding box center [296, 106] width 111 height 18
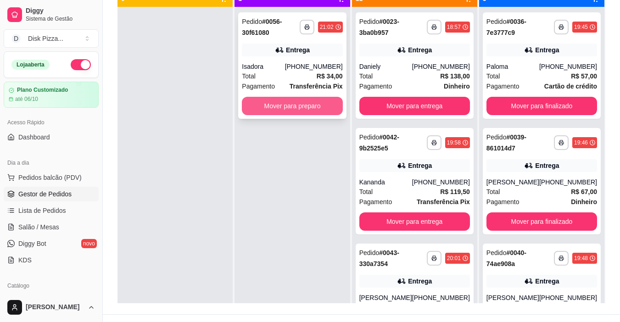
click at [267, 102] on button "Mover para preparo" at bounding box center [292, 106] width 101 height 18
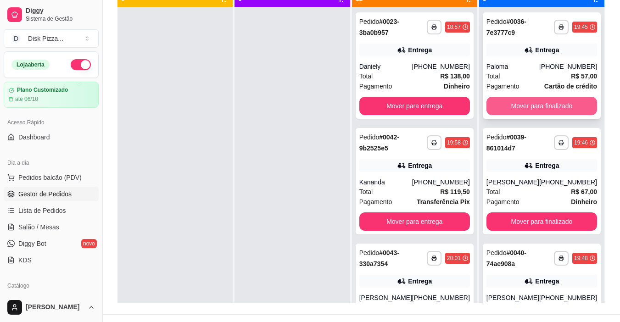
click at [516, 104] on button "Mover para finalizado" at bounding box center [542, 106] width 111 height 18
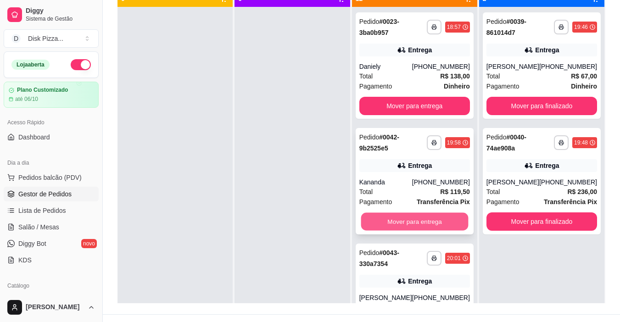
click at [414, 216] on button "Mover para entrega" at bounding box center [414, 222] width 107 height 18
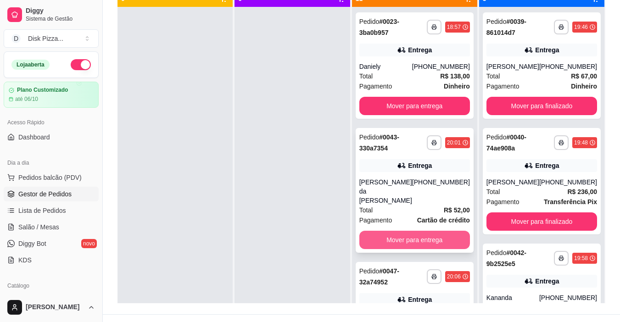
click at [408, 231] on button "Mover para entrega" at bounding box center [415, 240] width 111 height 18
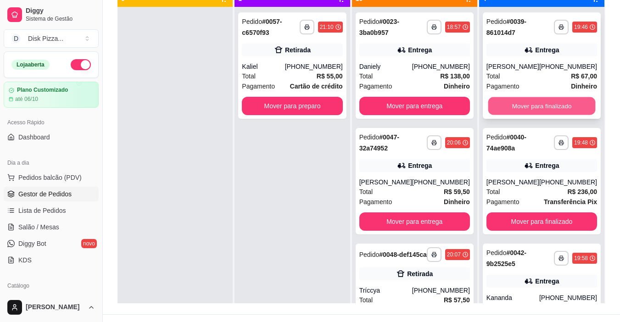
click at [512, 101] on button "Mover para finalizado" at bounding box center [541, 106] width 107 height 18
click at [512, 101] on button "Mover para finalizado" at bounding box center [542, 106] width 111 height 18
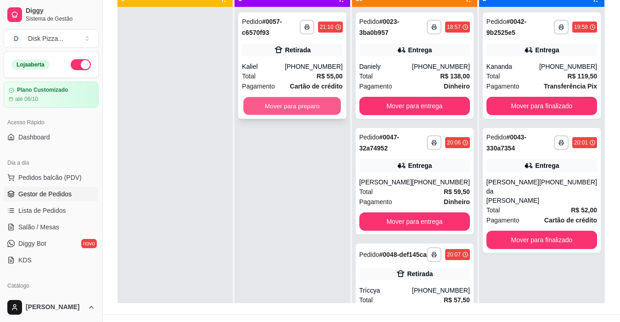
click at [300, 102] on button "Mover para preparo" at bounding box center [293, 106] width 98 height 18
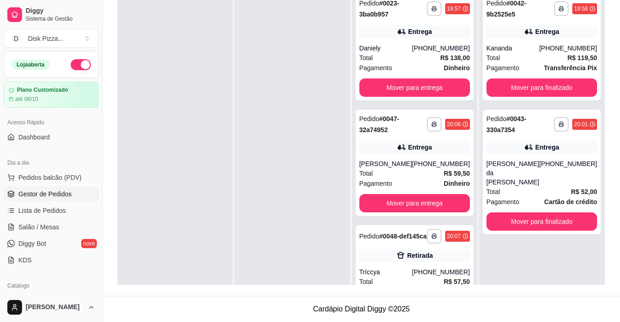
scroll to position [122, 0]
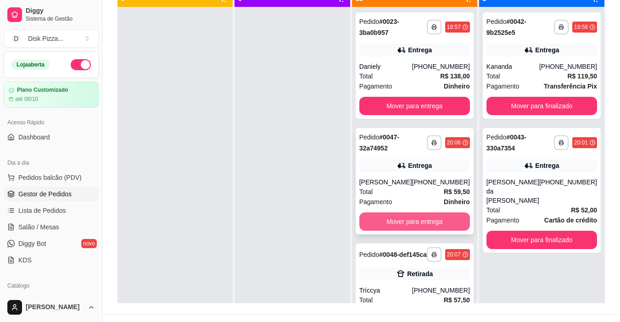
click at [420, 218] on button "Mover para entrega" at bounding box center [415, 222] width 111 height 18
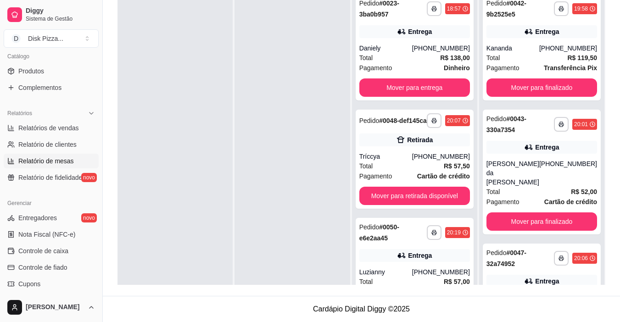
scroll to position [184, 0]
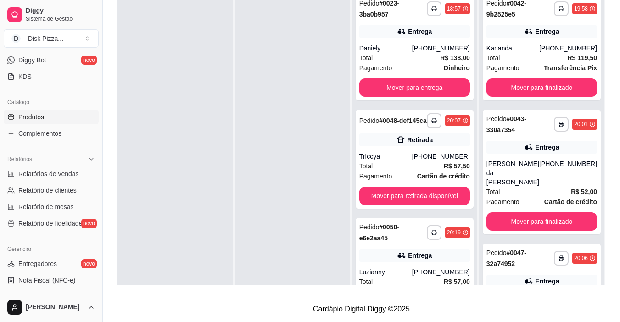
click at [37, 117] on span "Produtos" at bounding box center [31, 117] width 26 height 9
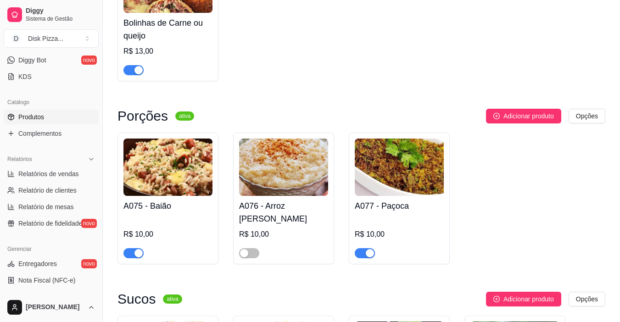
scroll to position [3857, 0]
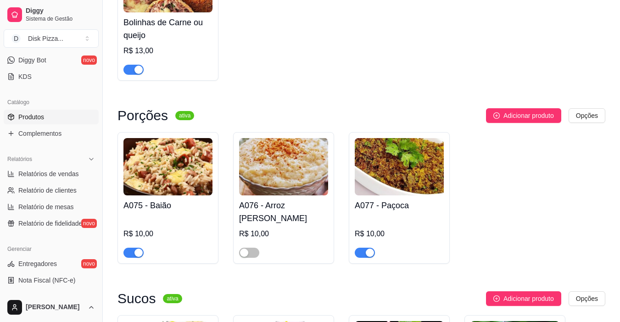
click at [131, 248] on span "button" at bounding box center [134, 253] width 20 height 10
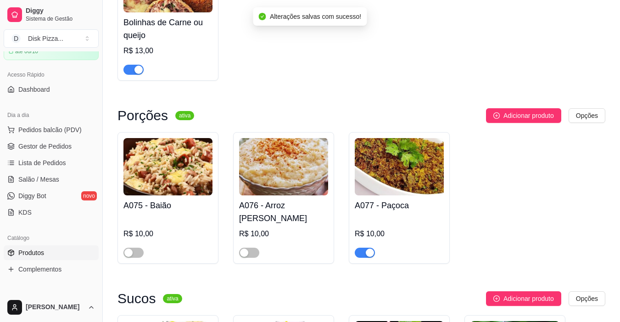
scroll to position [0, 0]
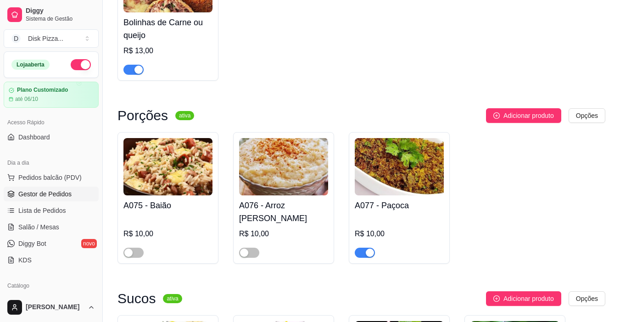
click at [46, 194] on span "Gestor de Pedidos" at bounding box center [44, 194] width 53 height 9
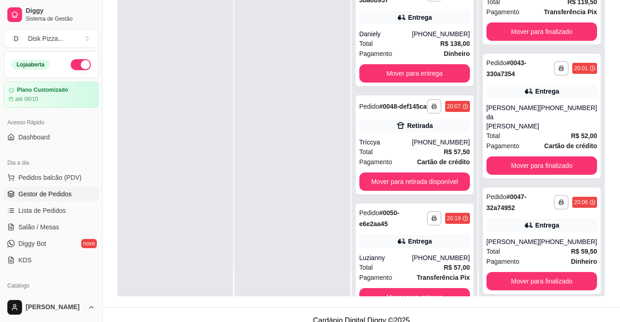
scroll to position [43, 0]
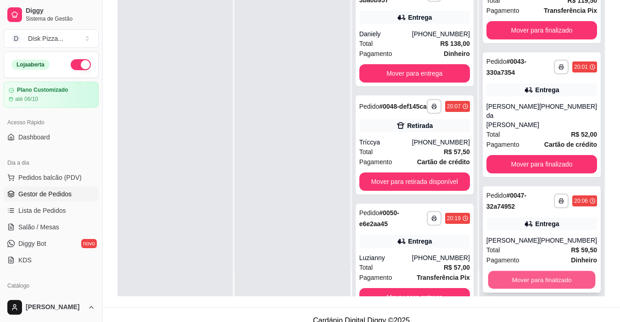
click at [553, 273] on button "Mover para finalizado" at bounding box center [541, 280] width 107 height 18
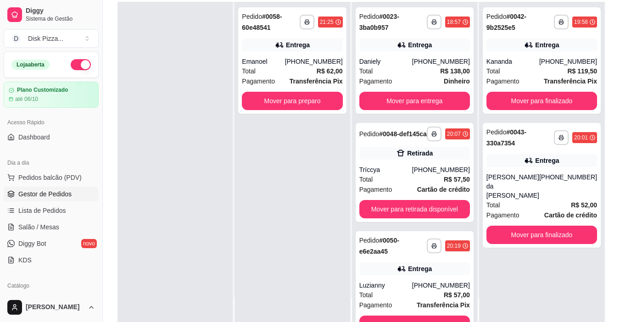
scroll to position [92, 0]
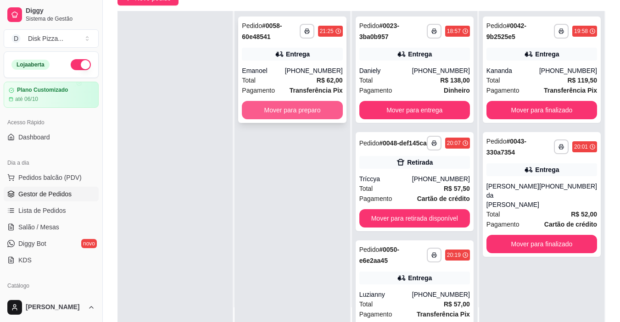
click at [318, 108] on button "Mover para preparo" at bounding box center [292, 110] width 101 height 18
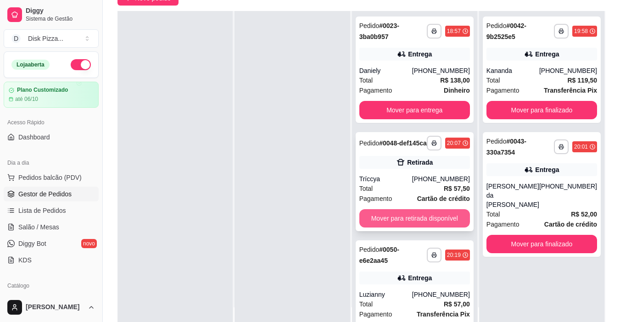
click at [386, 222] on button "Mover para retirada disponível" at bounding box center [415, 218] width 111 height 18
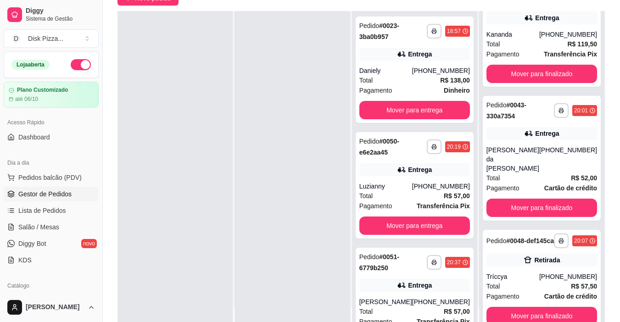
scroll to position [43, 0]
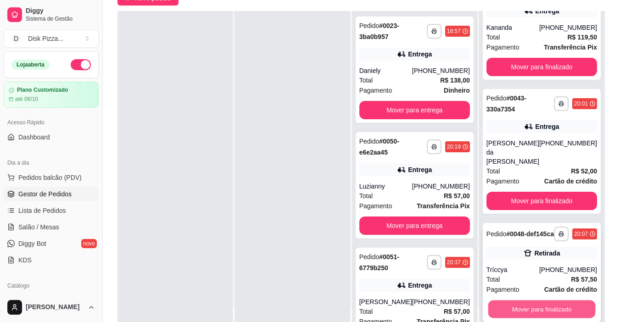
click at [566, 310] on button "Mover para finalizado" at bounding box center [541, 310] width 107 height 18
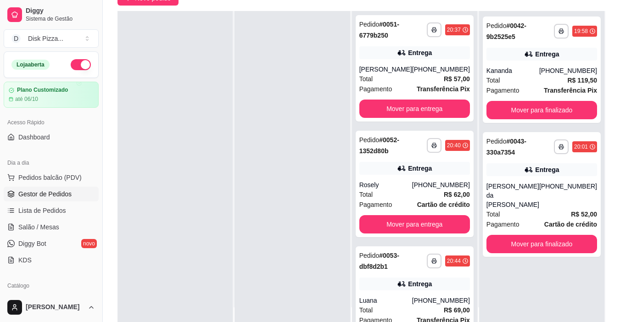
scroll to position [242, 0]
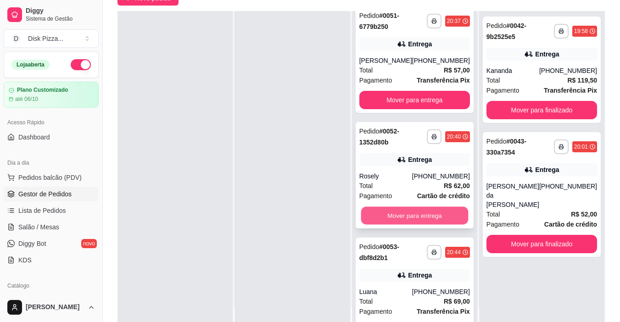
click at [389, 213] on button "Mover para entrega" at bounding box center [414, 216] width 107 height 18
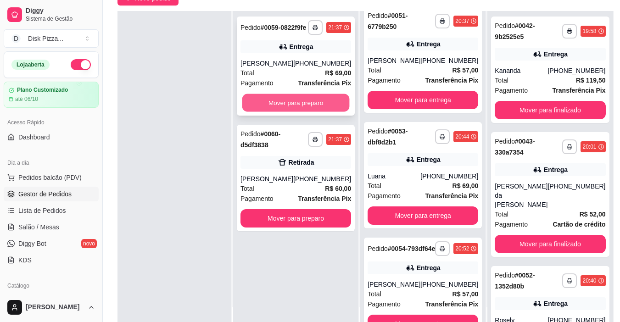
click at [300, 112] on button "Mover para preparo" at bounding box center [295, 103] width 107 height 18
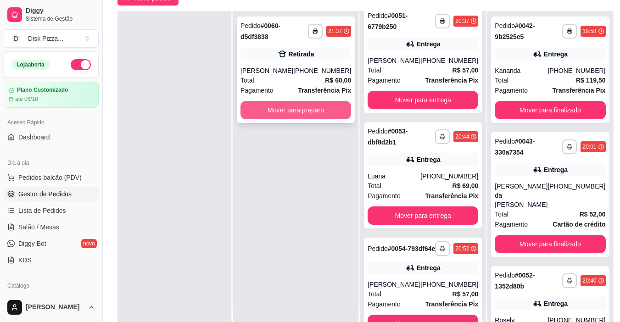
click at [300, 106] on button "Mover para preparo" at bounding box center [296, 110] width 111 height 18
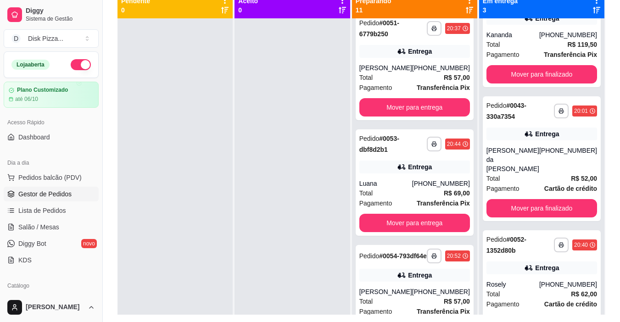
scroll to position [129, 0]
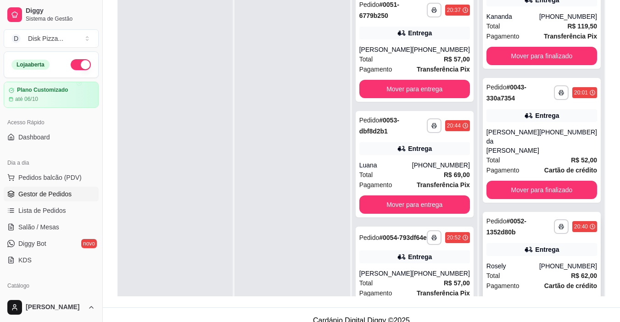
click at [528, 297] on button "Mover para finalizado" at bounding box center [541, 306] width 107 height 18
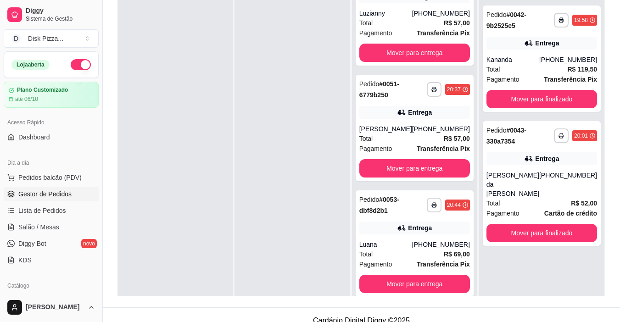
scroll to position [110, 0]
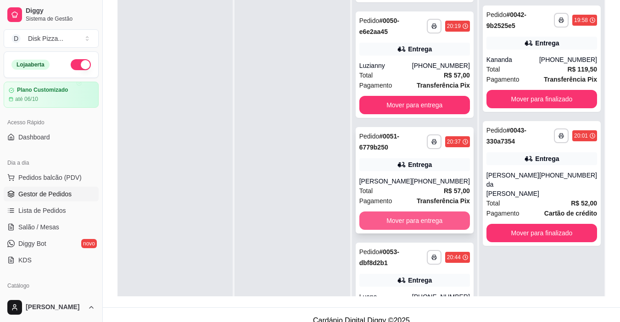
click at [389, 215] on button "Mover para entrega" at bounding box center [415, 221] width 111 height 18
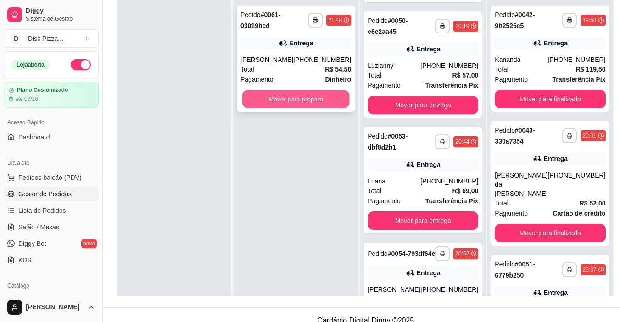
click at [257, 101] on button "Mover para preparo" at bounding box center [295, 99] width 107 height 18
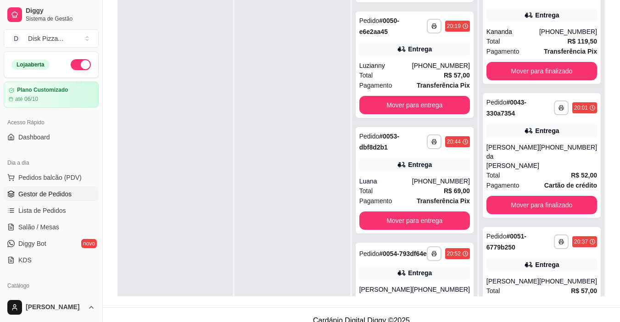
scroll to position [43, 0]
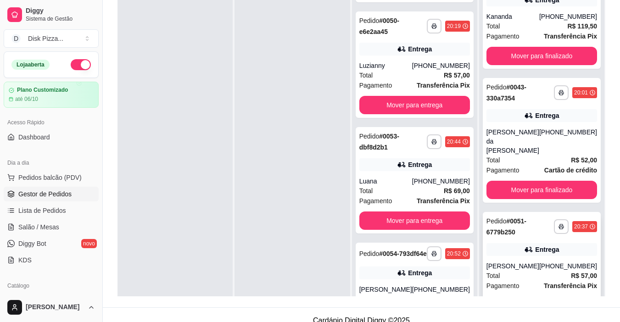
click at [538, 297] on button "Mover para finalizado" at bounding box center [541, 306] width 107 height 18
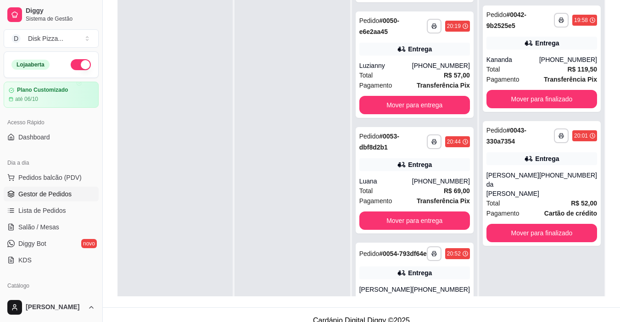
scroll to position [0, 0]
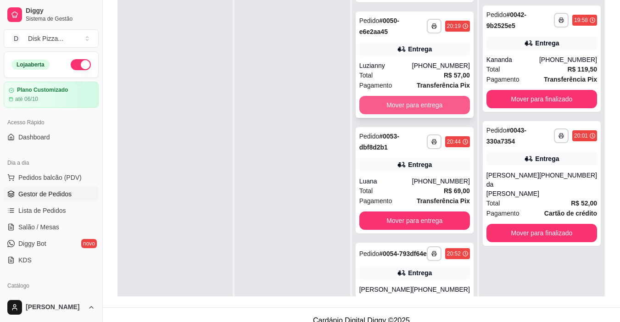
click at [415, 101] on button "Mover para entrega" at bounding box center [415, 105] width 111 height 18
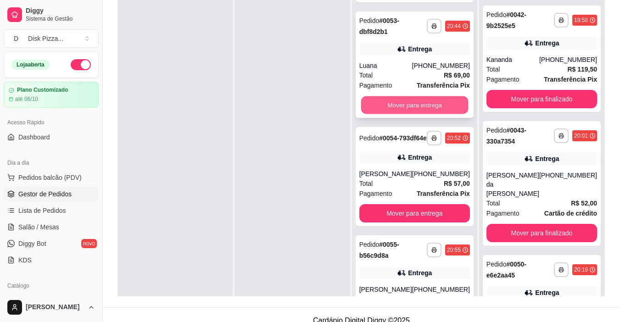
click at [407, 102] on button "Mover para entrega" at bounding box center [414, 105] width 107 height 18
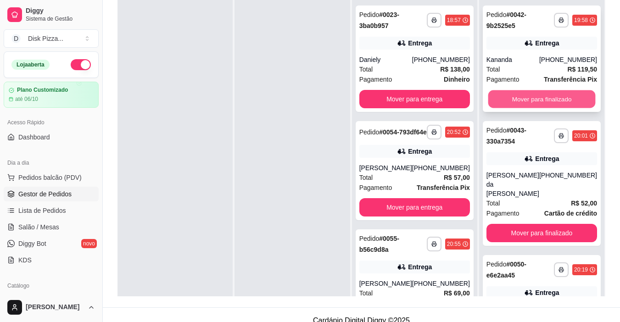
click at [512, 96] on button "Mover para finalizado" at bounding box center [541, 99] width 107 height 18
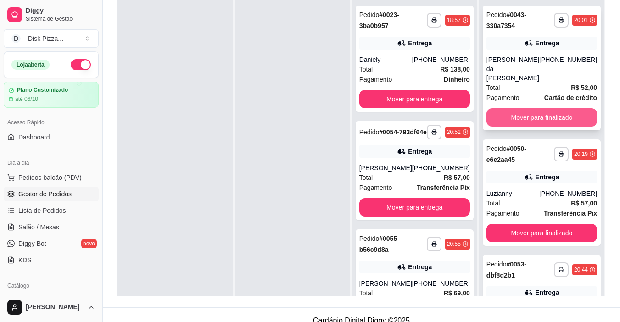
click at [514, 108] on button "Mover para finalizado" at bounding box center [542, 117] width 111 height 18
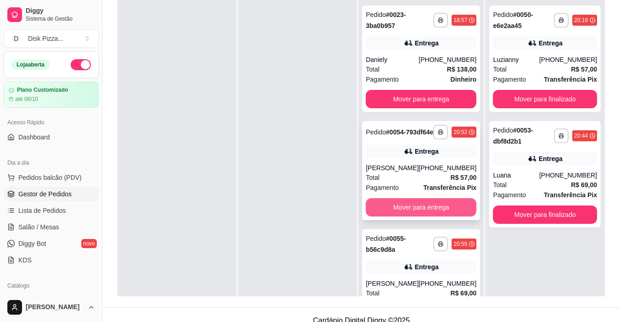
click at [391, 215] on button "Mover para entrega" at bounding box center [421, 207] width 111 height 18
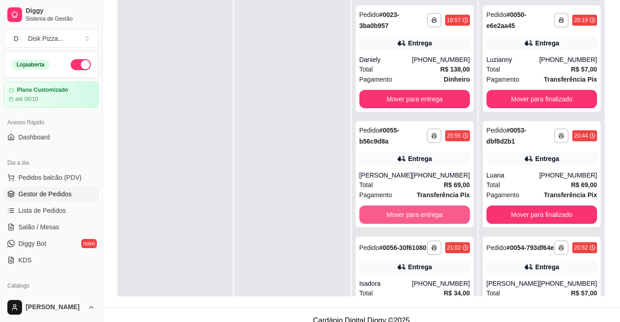
click at [391, 215] on button "Mover para entrega" at bounding box center [415, 215] width 111 height 18
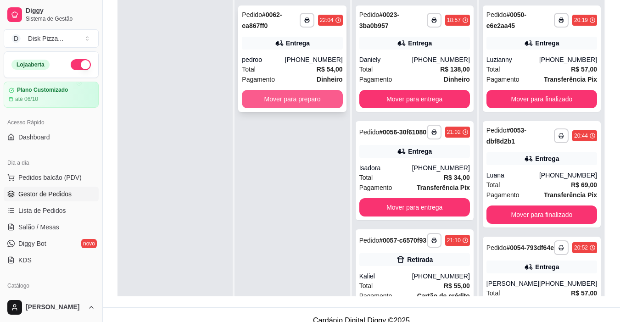
click at [285, 99] on button "Mover para preparo" at bounding box center [292, 99] width 101 height 18
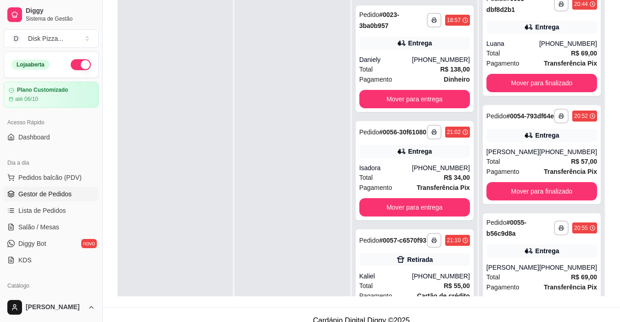
scroll to position [150, 0]
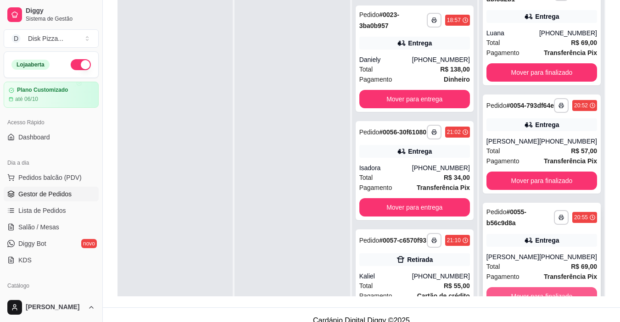
click at [543, 289] on button "Mover para finalizado" at bounding box center [542, 296] width 111 height 18
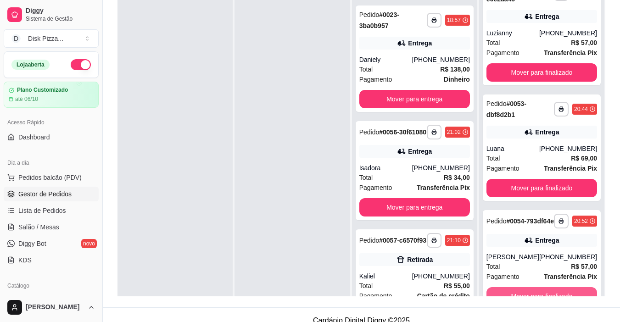
scroll to position [34, 0]
click at [543, 289] on button "Mover para finalizado" at bounding box center [542, 296] width 111 height 18
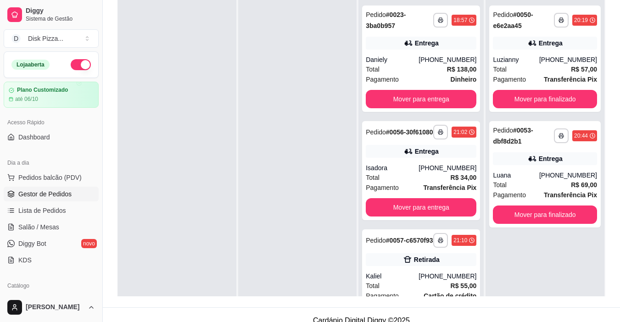
scroll to position [0, 0]
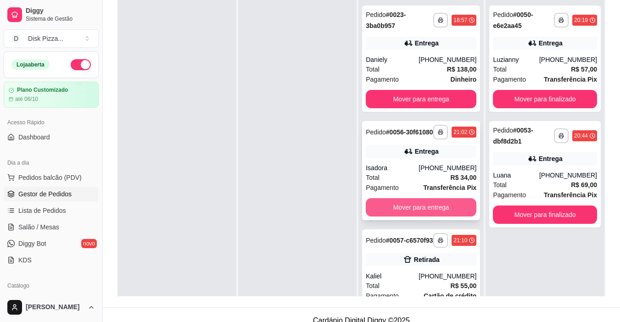
click at [405, 216] on button "Mover para entrega" at bounding box center [421, 207] width 111 height 18
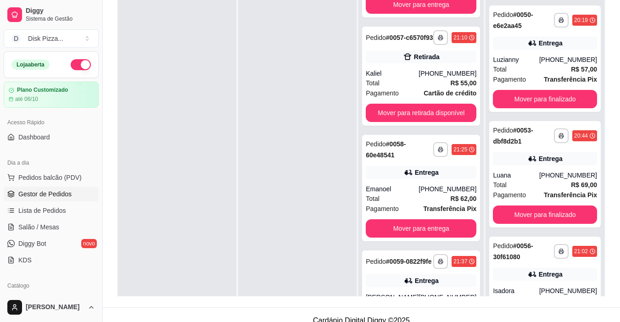
scroll to position [109, 0]
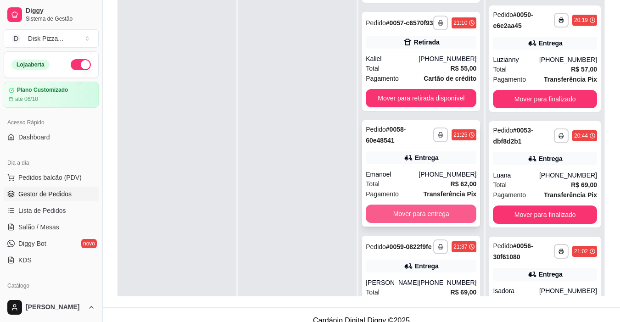
click at [416, 219] on button "Mover para entrega" at bounding box center [421, 214] width 111 height 18
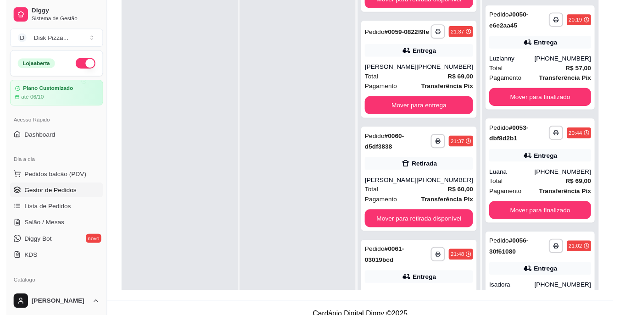
scroll to position [239, 0]
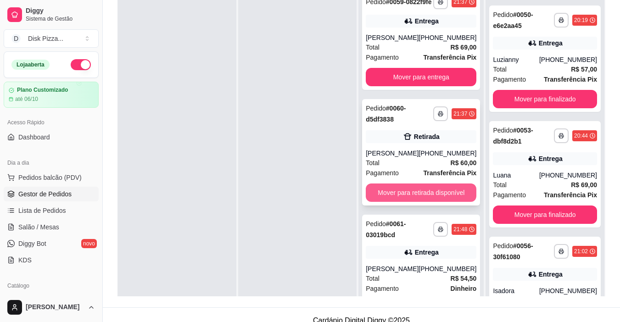
click at [422, 202] on button "Mover para retirada disponível" at bounding box center [421, 193] width 111 height 18
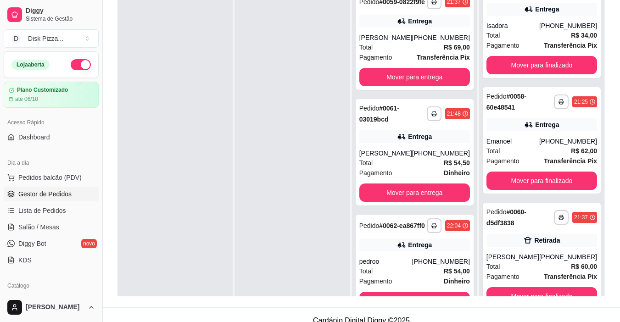
scroll to position [265, 0]
click at [539, 290] on button "Mover para finalizado" at bounding box center [541, 297] width 107 height 18
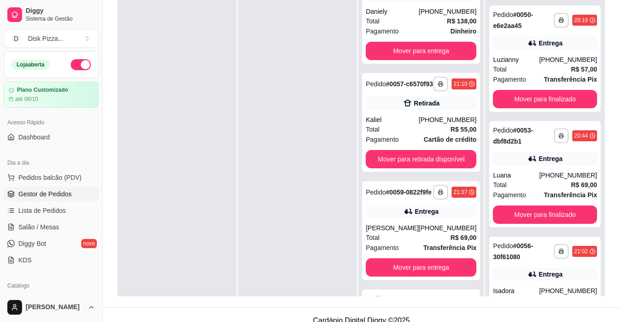
scroll to position [0, 0]
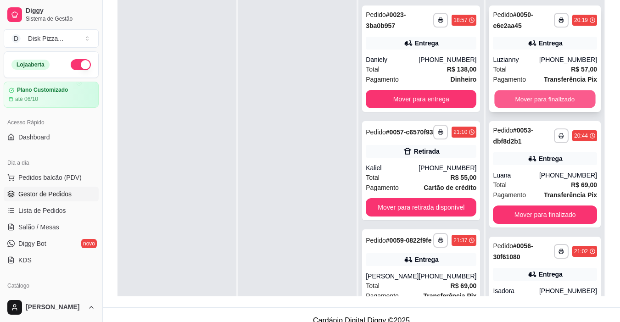
click at [524, 97] on button "Mover para finalizado" at bounding box center [545, 99] width 101 height 18
click at [524, 97] on button "Mover para finalizado" at bounding box center [545, 99] width 104 height 18
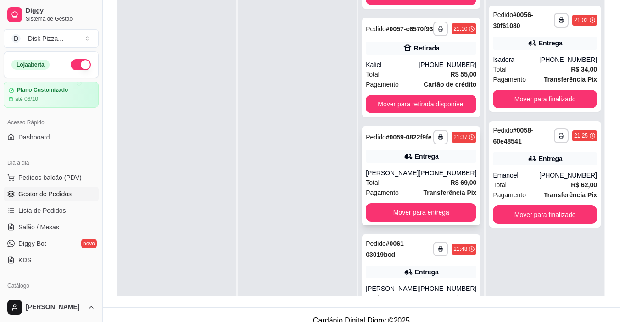
scroll to position [110, 0]
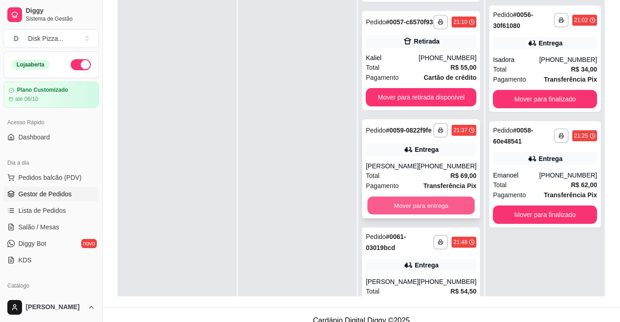
click at [405, 215] on button "Mover para entrega" at bounding box center [421, 206] width 107 height 18
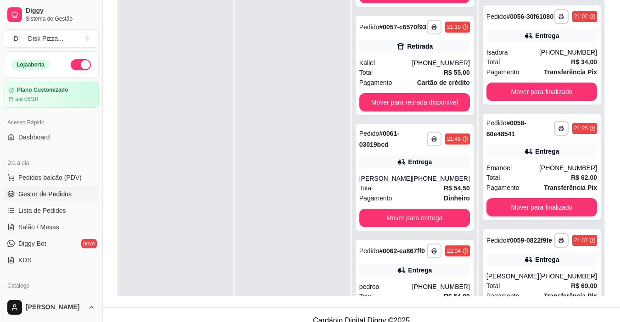
scroll to position [114, 0]
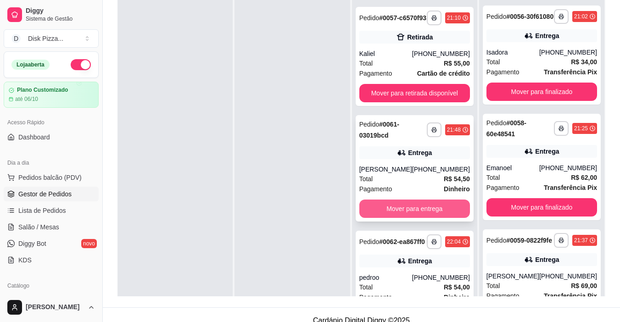
click at [384, 214] on button "Mover para entrega" at bounding box center [415, 209] width 111 height 18
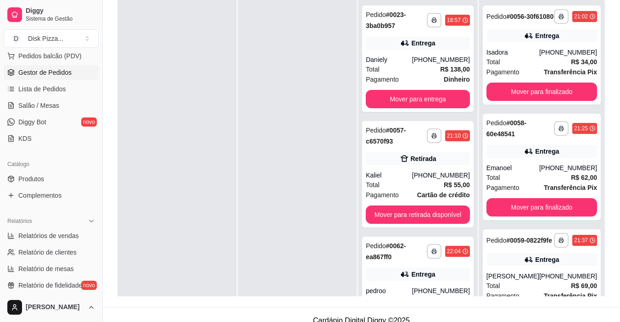
scroll to position [138, 0]
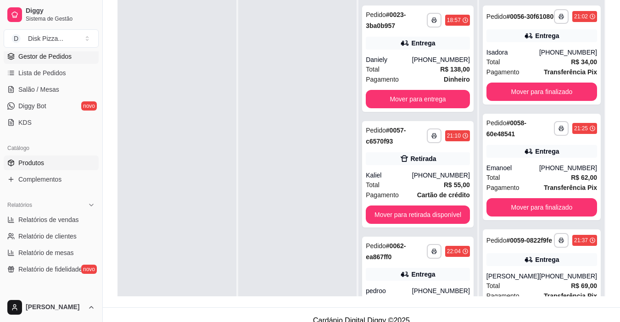
click at [40, 163] on span "Produtos" at bounding box center [31, 162] width 26 height 9
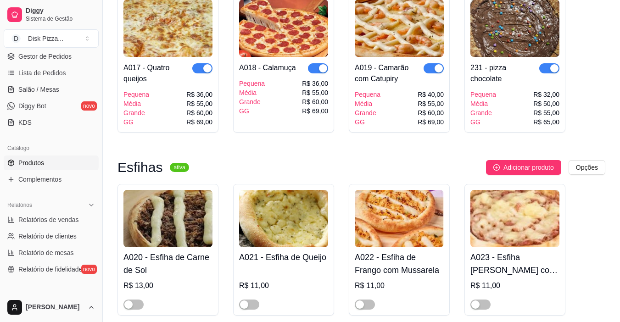
scroll to position [735, 0]
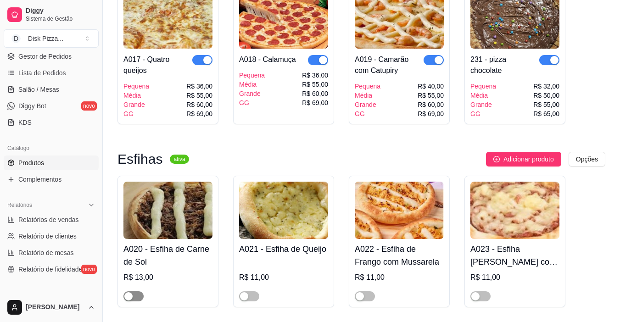
click at [141, 292] on span "button" at bounding box center [134, 297] width 20 height 10
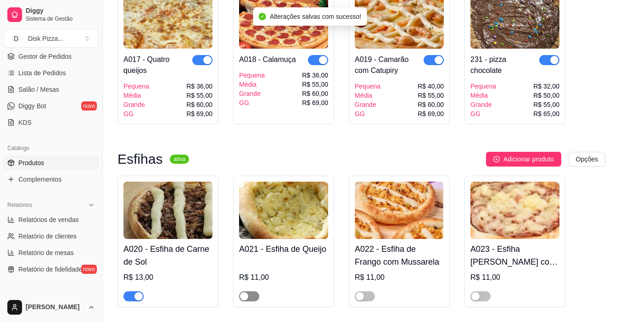
click at [249, 292] on span "button" at bounding box center [249, 297] width 20 height 10
click at [371, 292] on span "button" at bounding box center [365, 297] width 20 height 10
click at [485, 292] on span "button" at bounding box center [481, 297] width 20 height 10
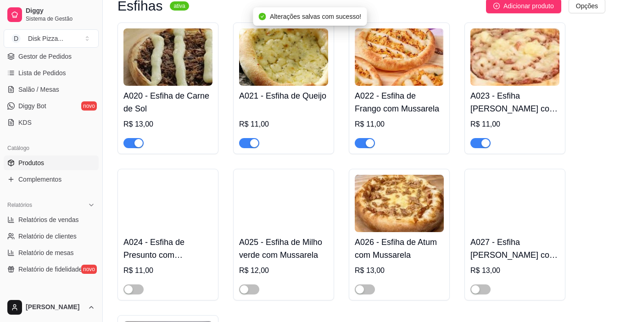
scroll to position [918, 0]
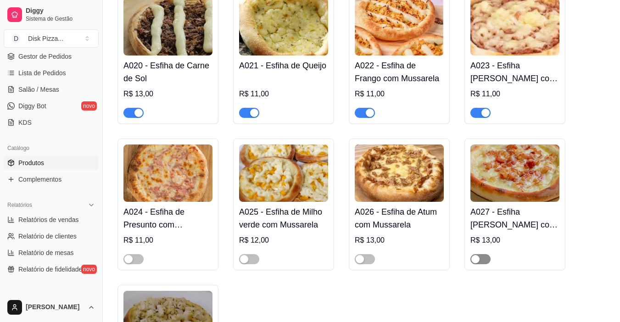
click at [482, 254] on span "button" at bounding box center [481, 259] width 20 height 10
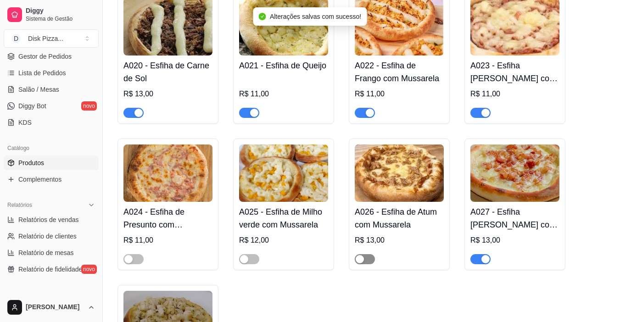
click at [366, 254] on span "button" at bounding box center [365, 259] width 20 height 10
click at [247, 255] on div "button" at bounding box center [244, 259] width 8 height 8
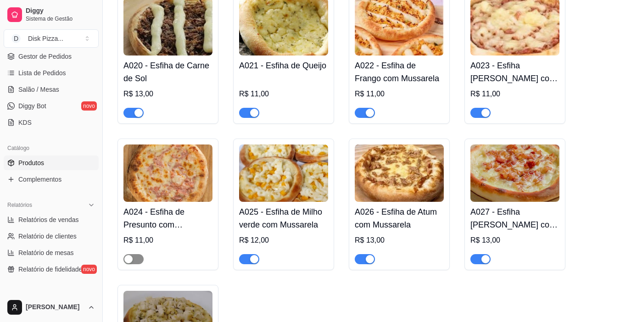
click at [138, 254] on span "button" at bounding box center [134, 259] width 20 height 10
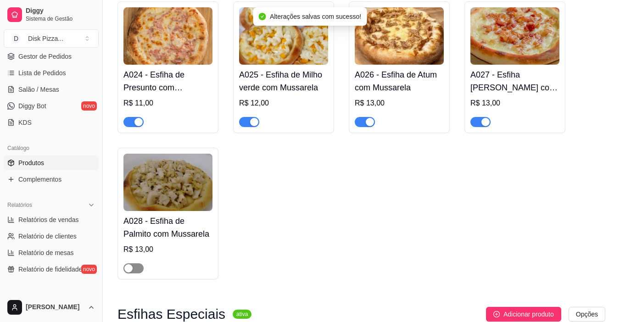
scroll to position [1056, 0]
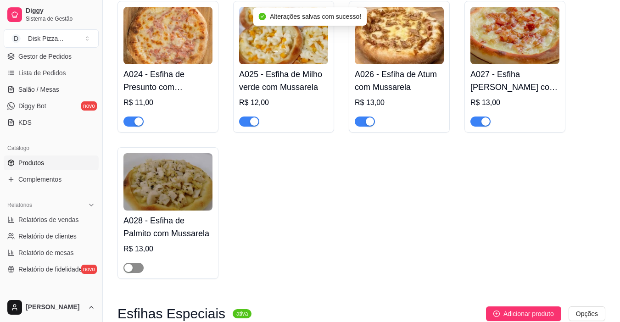
click at [140, 263] on span "button" at bounding box center [134, 268] width 20 height 10
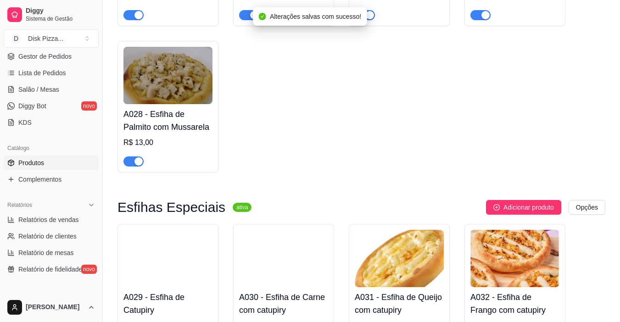
scroll to position [1194, 0]
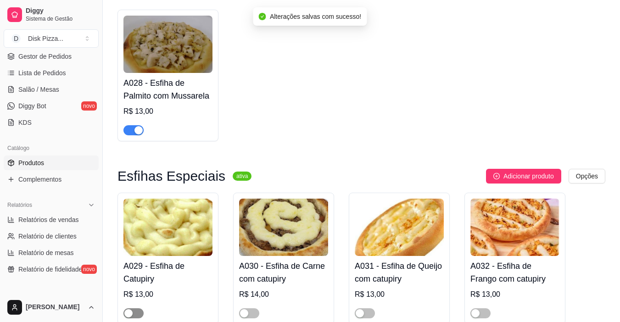
click at [139, 309] on span "button" at bounding box center [134, 314] width 20 height 10
click at [252, 309] on span "button" at bounding box center [249, 314] width 20 height 10
click at [363, 310] on div "button" at bounding box center [360, 314] width 8 height 8
click at [485, 309] on span "button" at bounding box center [481, 314] width 20 height 10
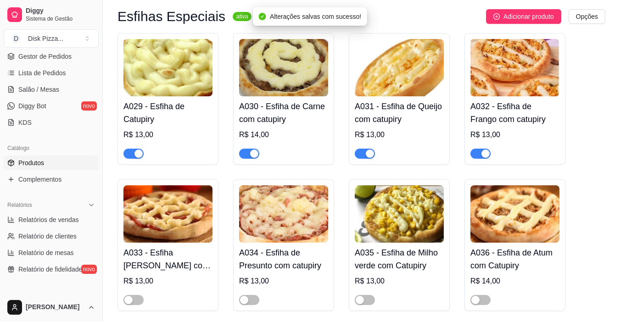
scroll to position [1378, 0]
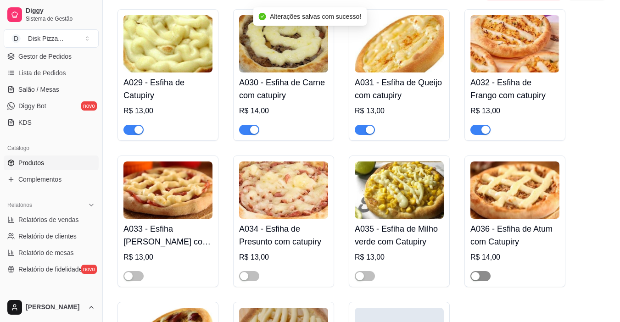
click at [483, 271] on span "button" at bounding box center [481, 276] width 20 height 10
click at [369, 271] on span "button" at bounding box center [365, 276] width 20 height 10
click at [254, 271] on span "button" at bounding box center [249, 276] width 20 height 10
click at [137, 271] on span "button" at bounding box center [134, 276] width 20 height 10
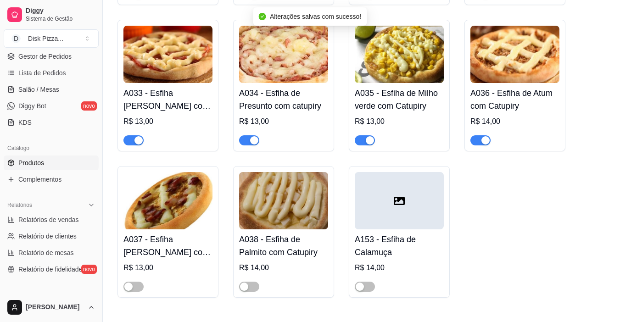
scroll to position [1515, 0]
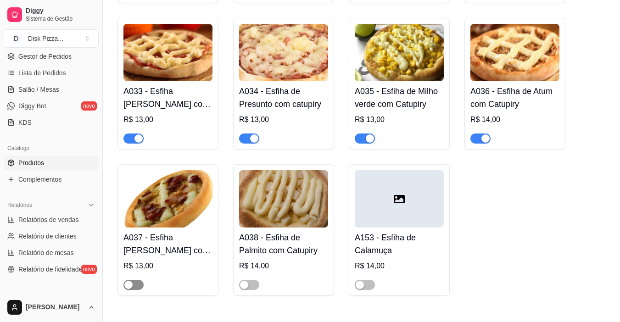
click at [138, 280] on span "button" at bounding box center [134, 285] width 20 height 10
click at [252, 280] on span "button" at bounding box center [249, 285] width 20 height 10
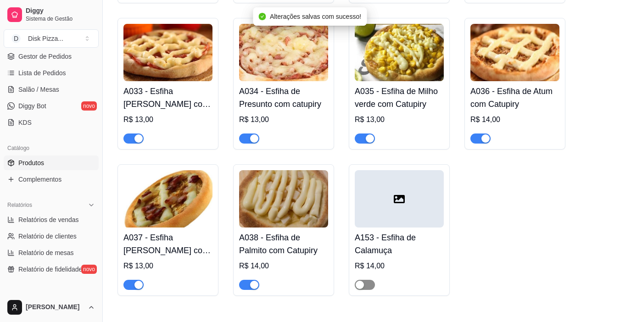
click at [368, 280] on span "button" at bounding box center [365, 285] width 20 height 10
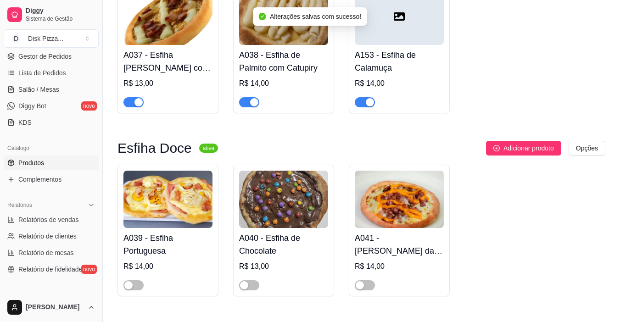
scroll to position [1699, 0]
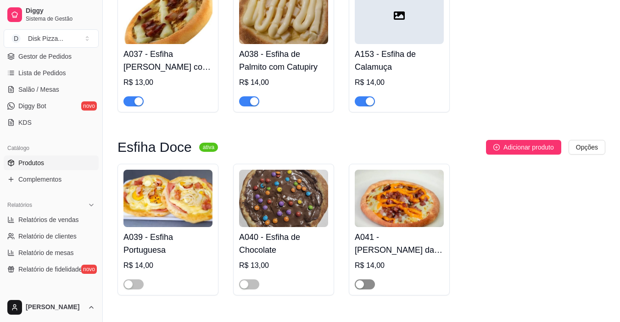
click at [370, 280] on span "button" at bounding box center [365, 285] width 20 height 10
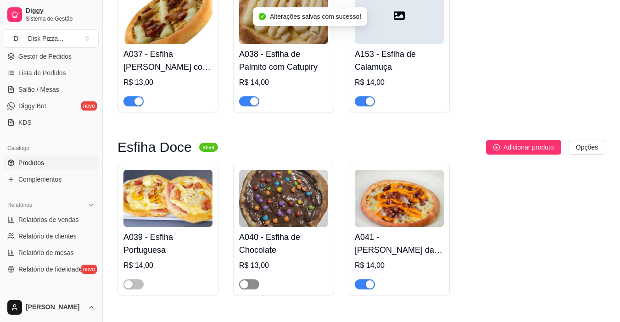
click at [251, 280] on span "button" at bounding box center [249, 285] width 20 height 10
click at [133, 280] on button "button" at bounding box center [134, 285] width 20 height 10
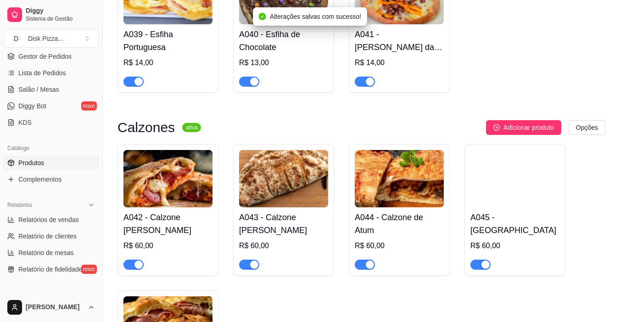
scroll to position [1929, 0]
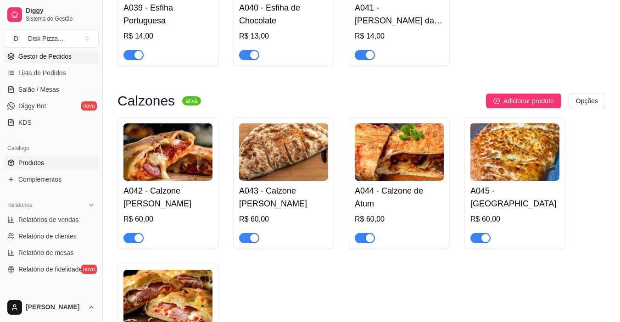
click at [64, 58] on span "Gestor de Pedidos" at bounding box center [44, 56] width 53 height 9
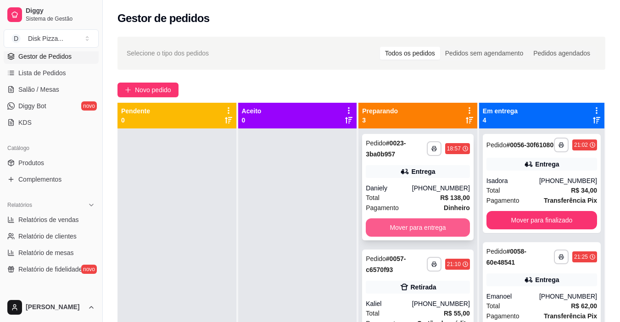
click at [387, 225] on button "Mover para entrega" at bounding box center [418, 228] width 104 height 18
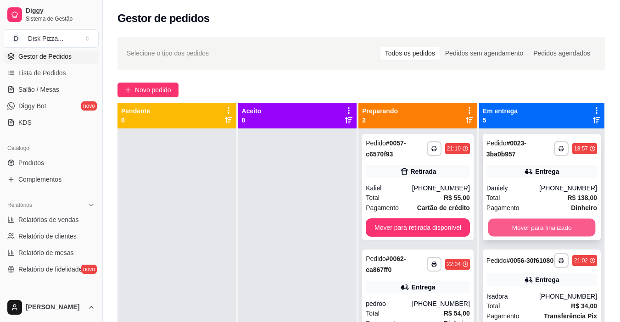
click at [503, 226] on button "Mover para finalizado" at bounding box center [541, 228] width 107 height 18
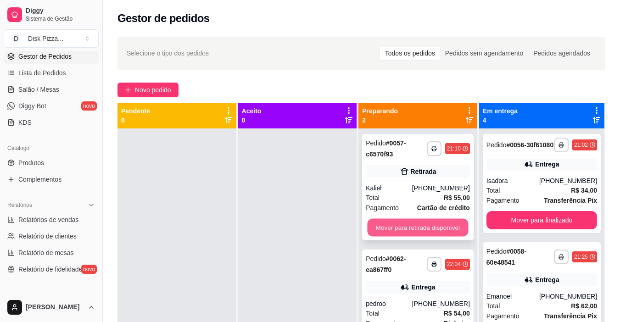
click at [397, 230] on button "Mover para retirada disponível" at bounding box center [418, 228] width 101 height 18
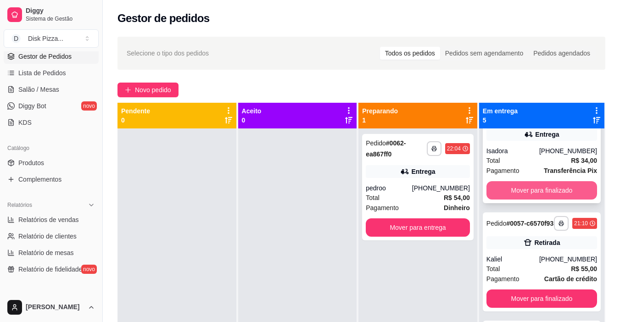
scroll to position [46, 0]
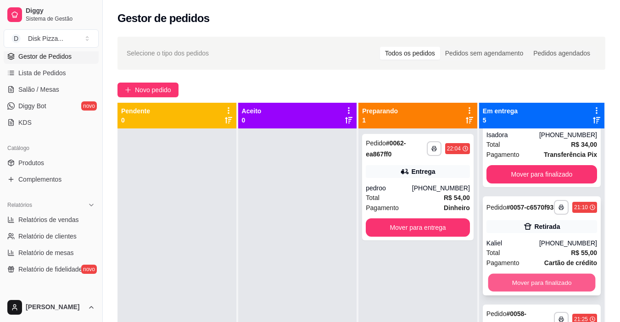
click at [536, 292] on button "Mover para finalizado" at bounding box center [541, 283] width 107 height 18
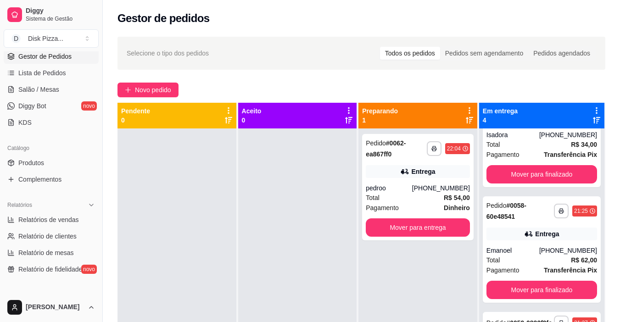
drag, startPoint x: 378, startPoint y: 244, endPoint x: 220, endPoint y: 244, distance: 158.4
click at [220, 244] on div at bounding box center [177, 290] width 119 height 322
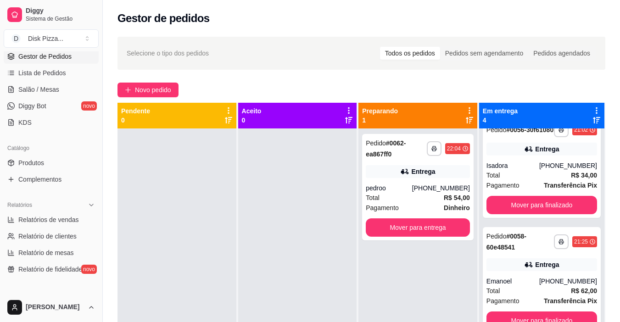
scroll to position [0, 0]
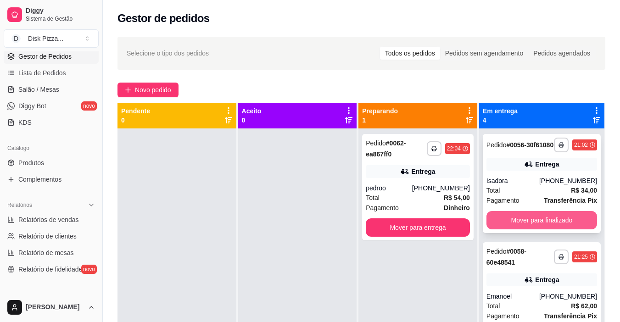
click at [512, 230] on button "Mover para finalizado" at bounding box center [542, 220] width 111 height 18
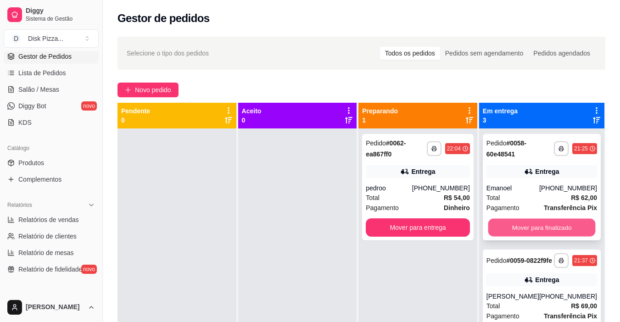
click at [512, 225] on button "Mover para finalizado" at bounding box center [541, 228] width 107 height 18
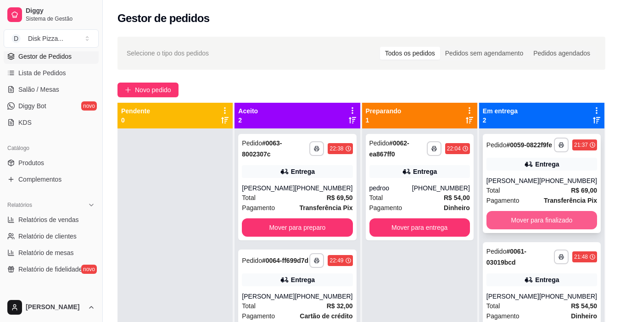
click at [501, 230] on button "Mover para finalizado" at bounding box center [542, 220] width 111 height 18
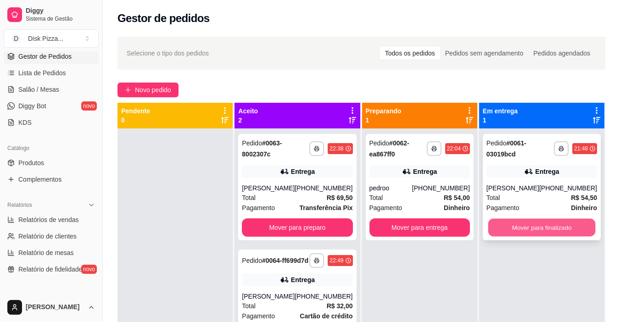
click at [502, 228] on button "Mover para finalizado" at bounding box center [541, 228] width 107 height 18
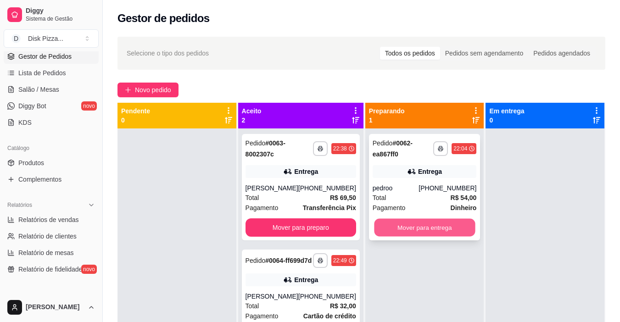
click at [418, 228] on button "Mover para entrega" at bounding box center [424, 228] width 101 height 18
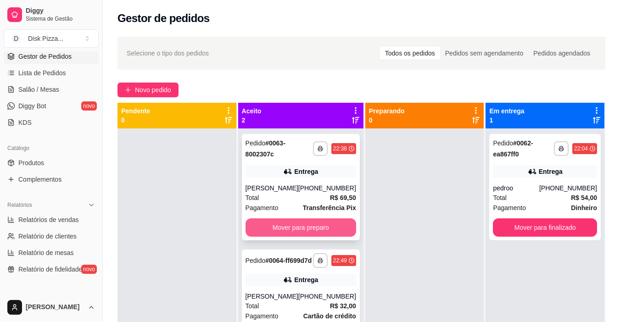
click at [325, 224] on button "Mover para preparo" at bounding box center [301, 228] width 111 height 18
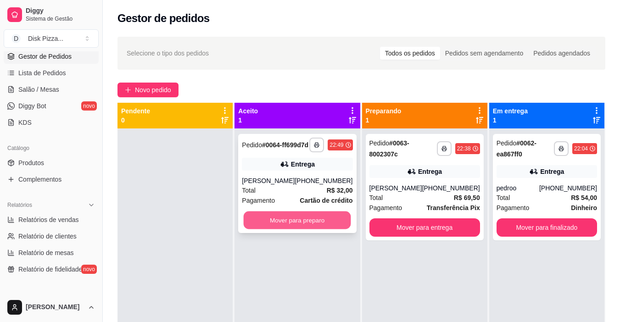
click at [322, 227] on button "Mover para preparo" at bounding box center [297, 221] width 107 height 18
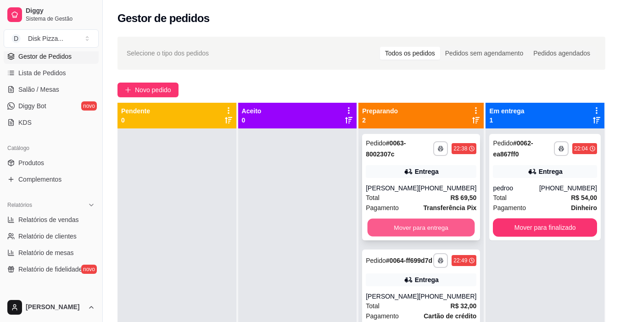
click at [396, 224] on button "Mover para entrega" at bounding box center [421, 228] width 107 height 18
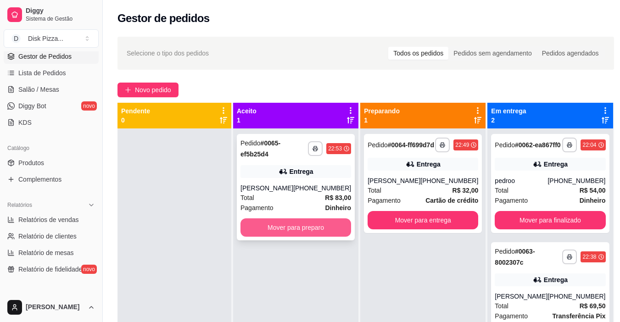
click at [310, 225] on button "Mover para preparo" at bounding box center [296, 228] width 111 height 18
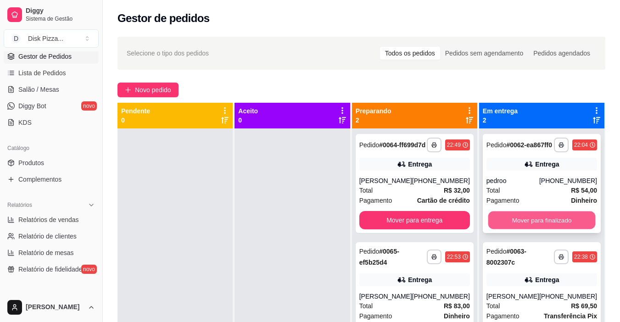
click at [509, 230] on button "Mover para finalizado" at bounding box center [541, 221] width 107 height 18
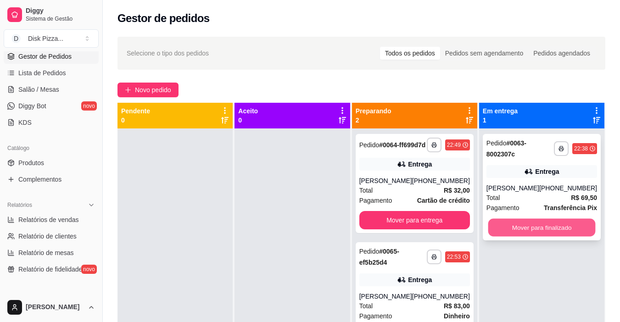
click at [509, 227] on button "Mover para finalizado" at bounding box center [541, 228] width 107 height 18
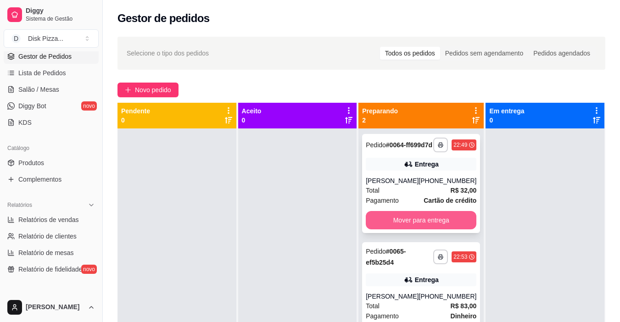
click at [433, 223] on button "Mover para entrega" at bounding box center [421, 220] width 111 height 18
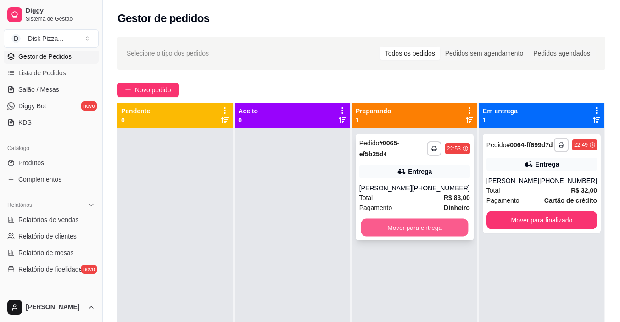
click at [431, 227] on button "Mover para entrega" at bounding box center [414, 228] width 107 height 18
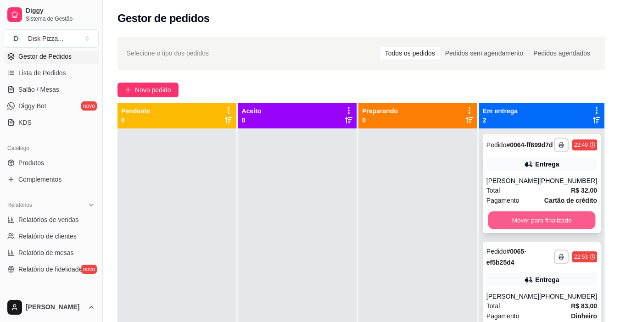
click at [515, 226] on button "Mover para finalizado" at bounding box center [541, 221] width 107 height 18
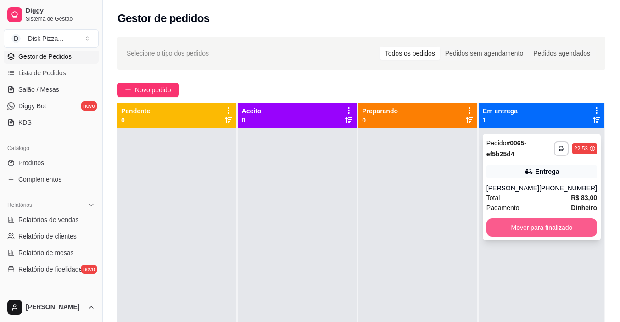
click at [517, 229] on button "Mover para finalizado" at bounding box center [542, 228] width 111 height 18
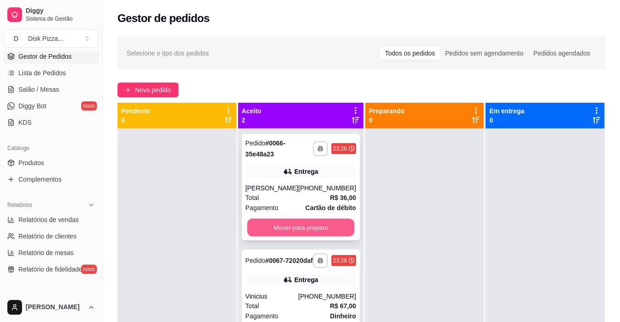
click at [267, 226] on button "Mover para preparo" at bounding box center [300, 228] width 107 height 18
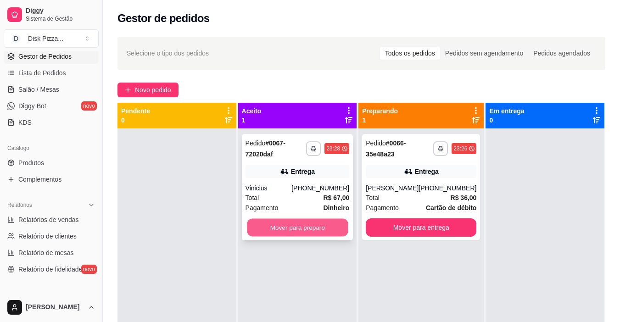
click at [264, 228] on button "Mover para preparo" at bounding box center [297, 228] width 101 height 18
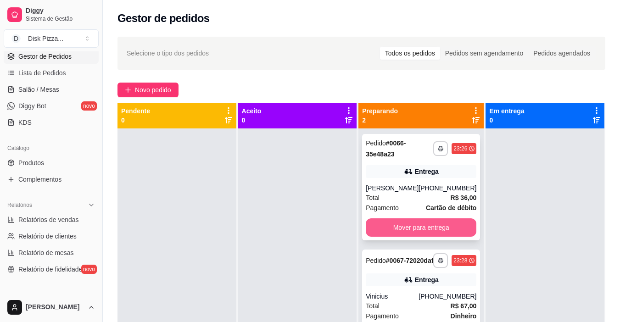
click at [407, 231] on button "Mover para entrega" at bounding box center [421, 228] width 111 height 18
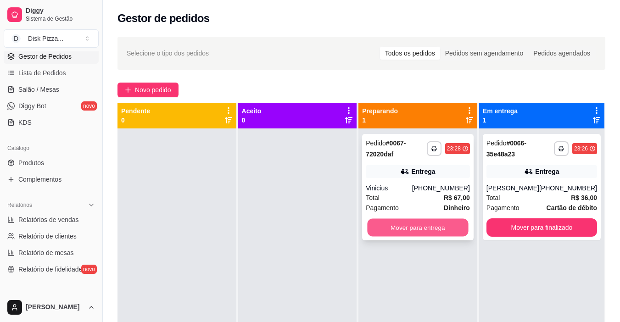
click at [403, 230] on button "Mover para entrega" at bounding box center [418, 228] width 101 height 18
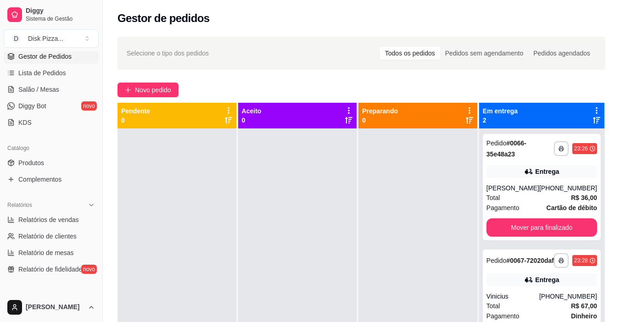
click at [386, 189] on div at bounding box center [418, 290] width 119 height 322
click at [509, 224] on button "Mover para finalizado" at bounding box center [542, 228] width 111 height 18
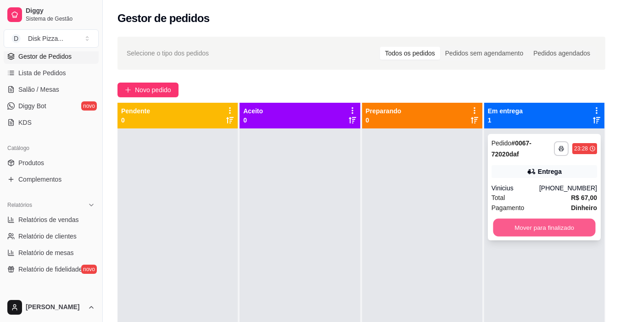
click at [508, 227] on button "Mover para finalizado" at bounding box center [544, 228] width 102 height 18
